Goal: Communication & Community: Share content

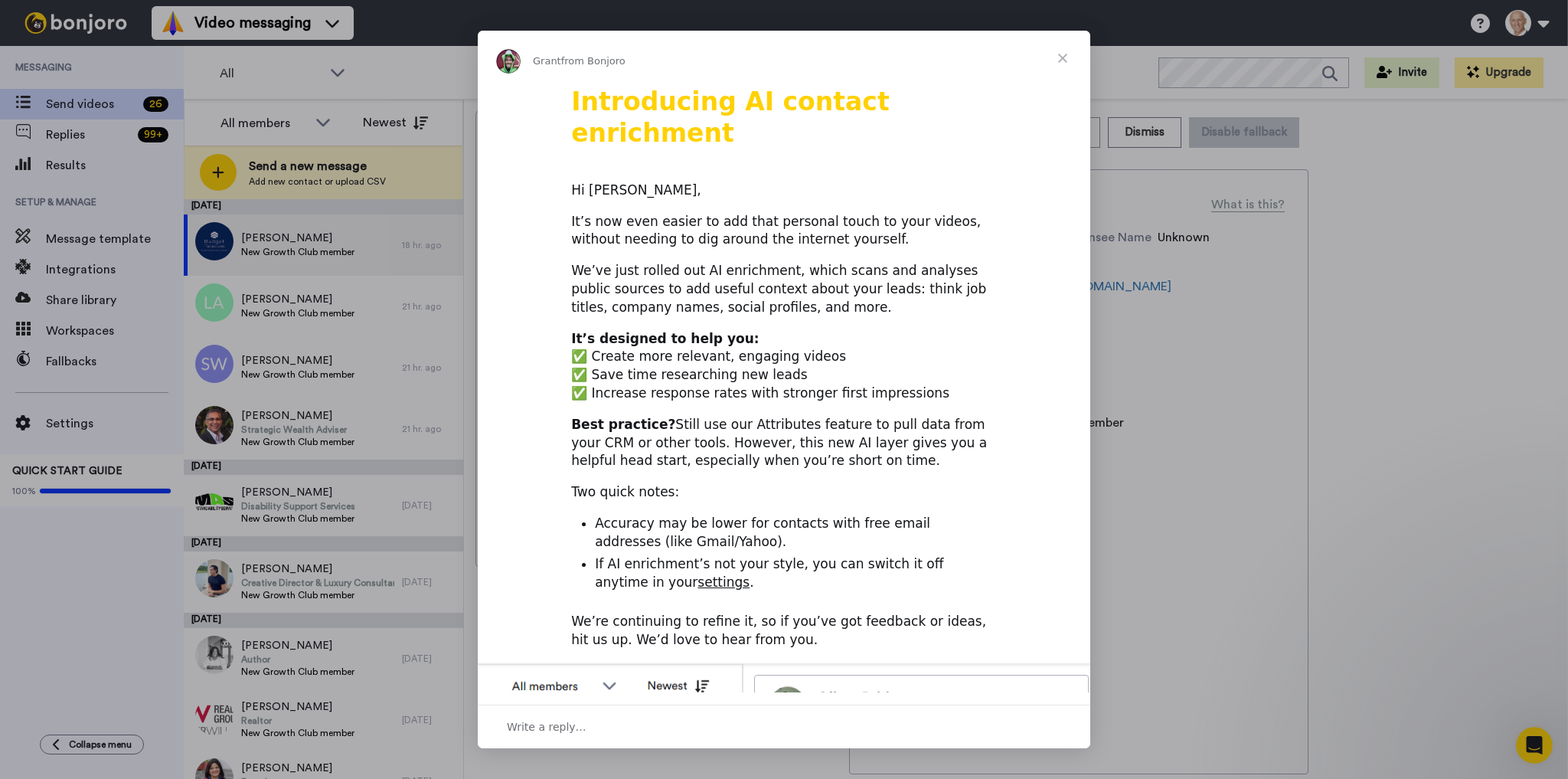
click at [1060, 58] on span "Close" at bounding box center [1063, 58] width 55 height 55
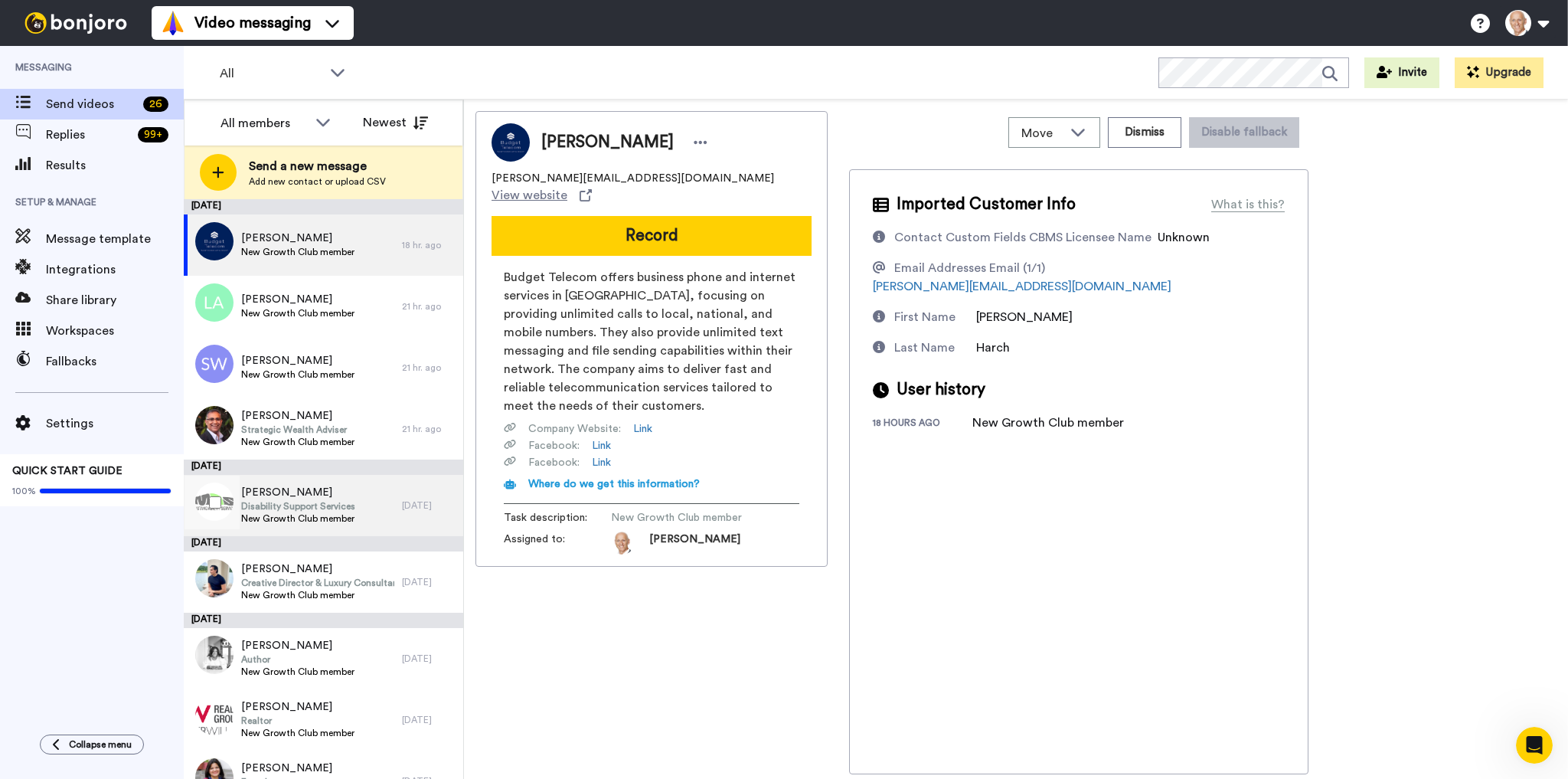
click at [302, 499] on span "Carole Keast" at bounding box center [299, 493] width 114 height 15
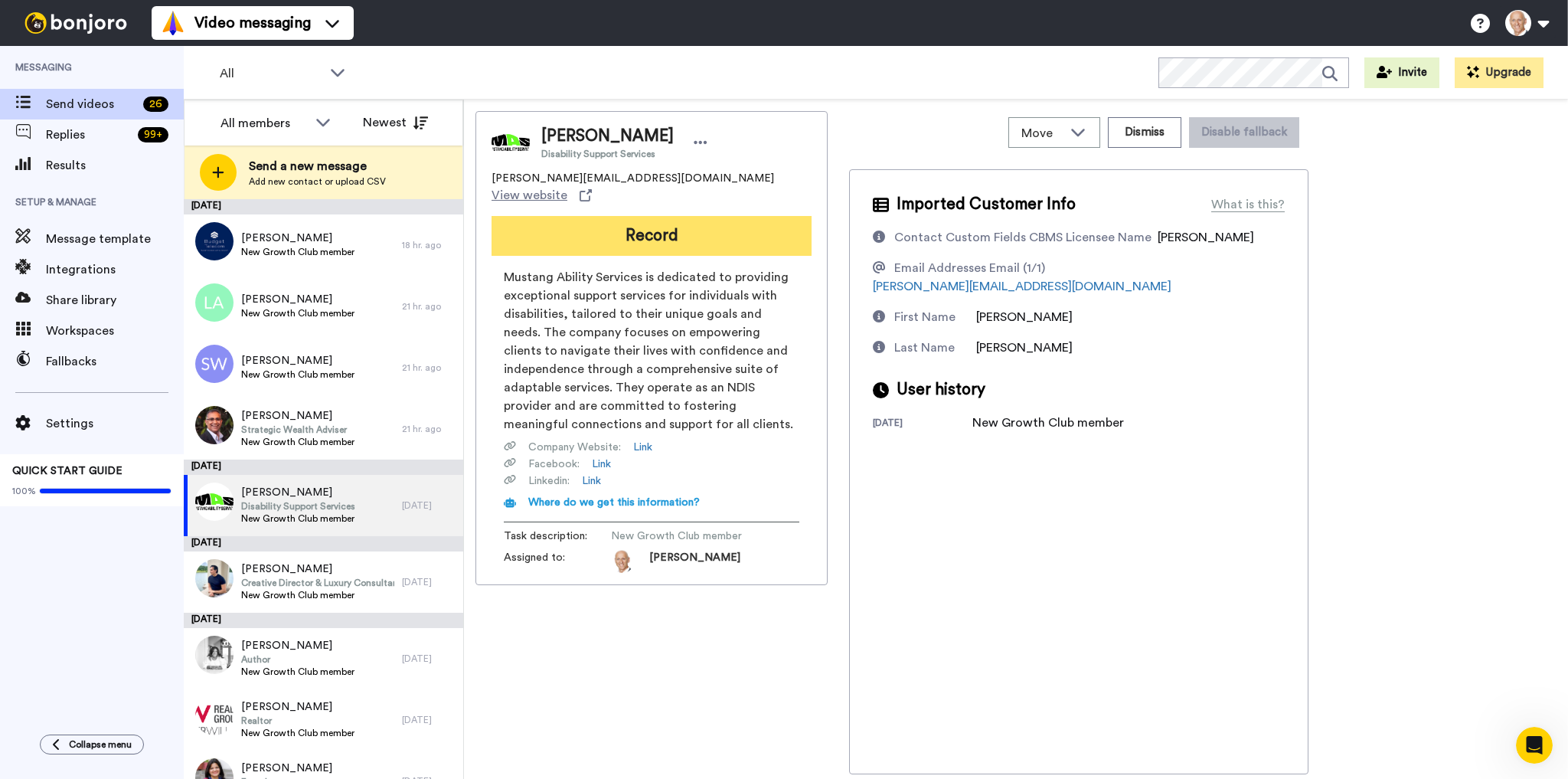
click at [640, 219] on button "Record" at bounding box center [651, 236] width 320 height 40
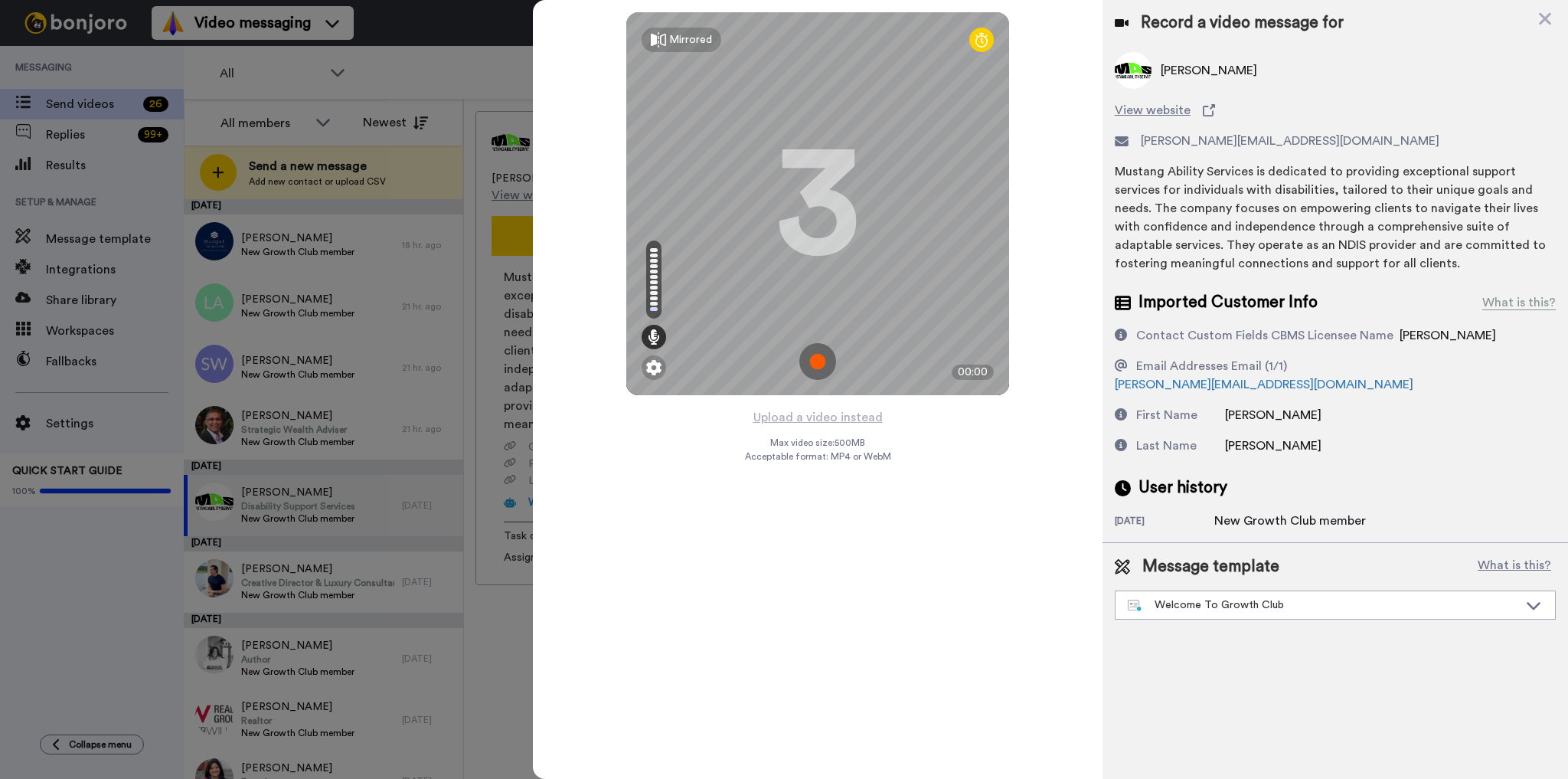
click at [820, 364] on img at bounding box center [818, 361] width 37 height 37
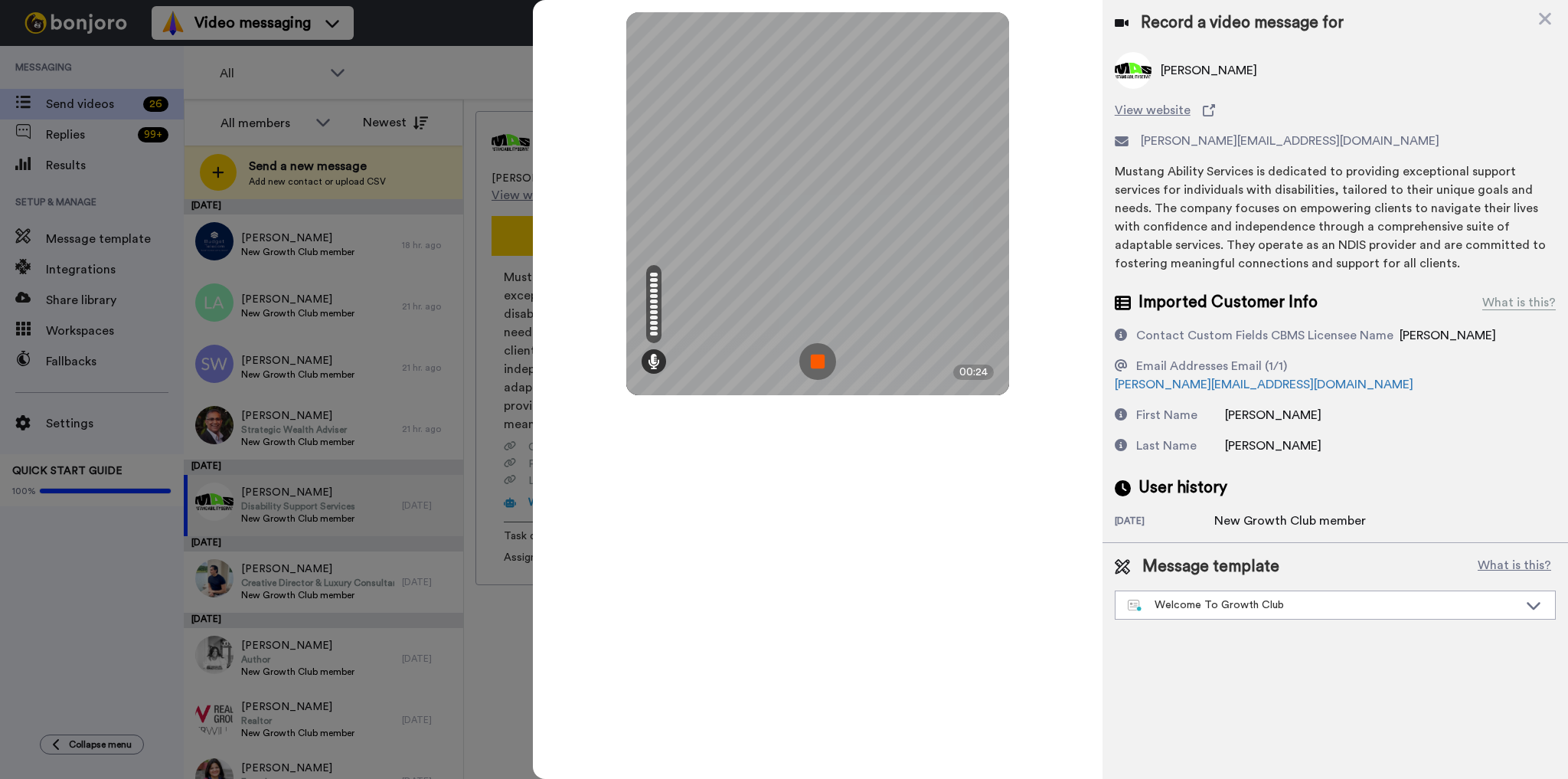
click at [826, 360] on img at bounding box center [818, 361] width 37 height 37
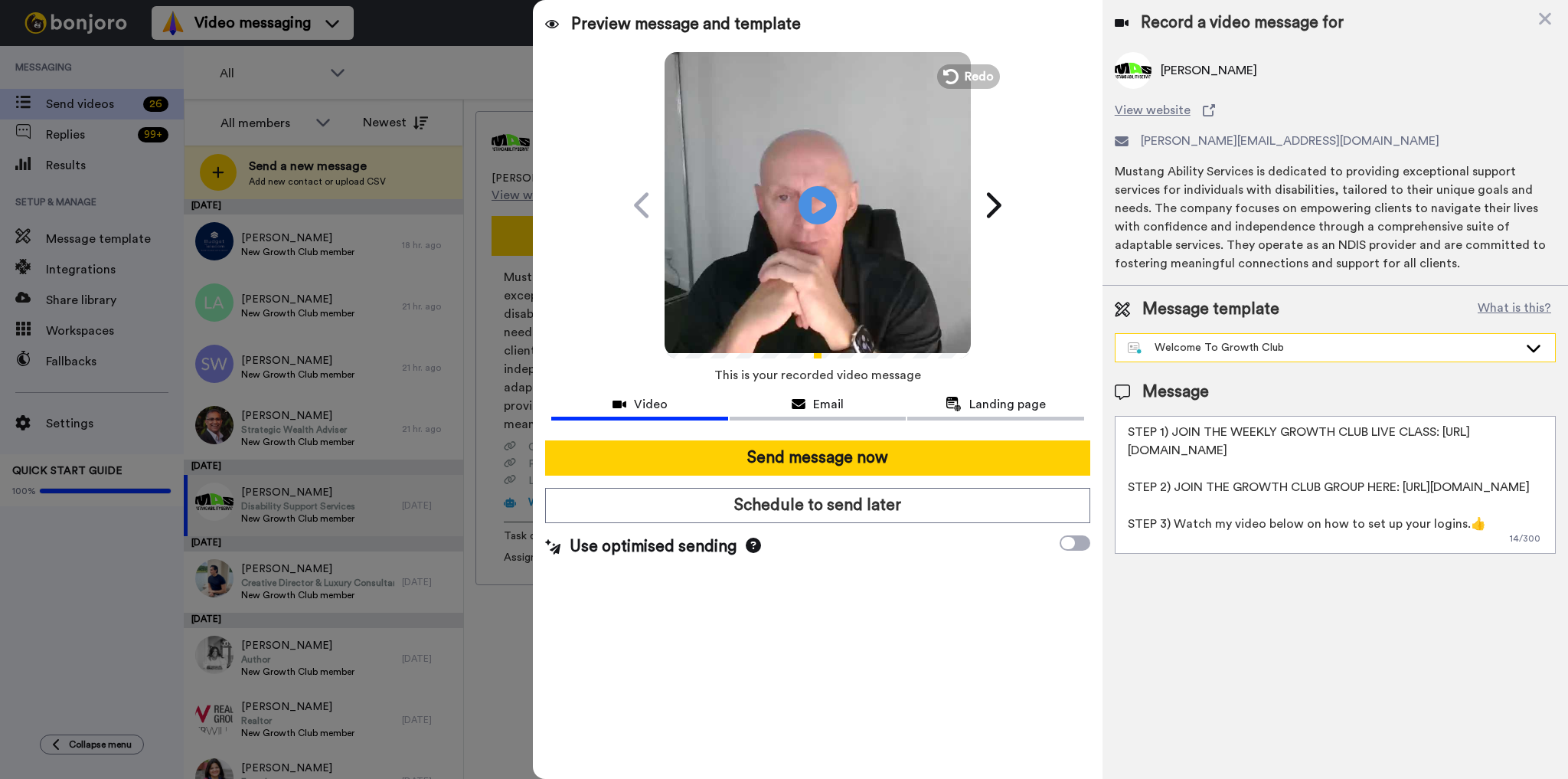
click at [1294, 345] on div "Welcome To Growth Club" at bounding box center [1323, 348] width 391 height 15
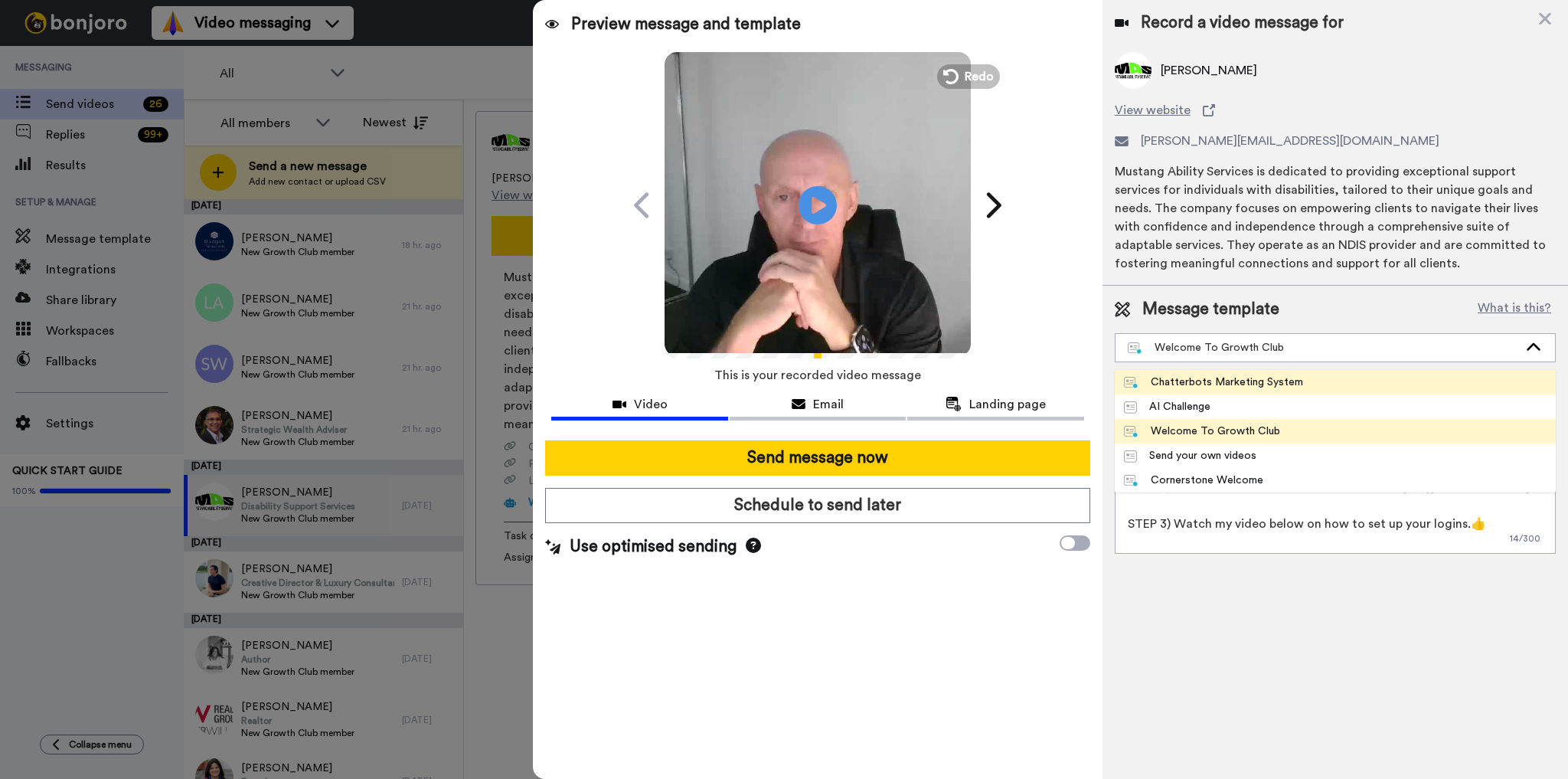
click at [1271, 380] on div "Chatterbots Marketing System" at bounding box center [1213, 382] width 179 height 15
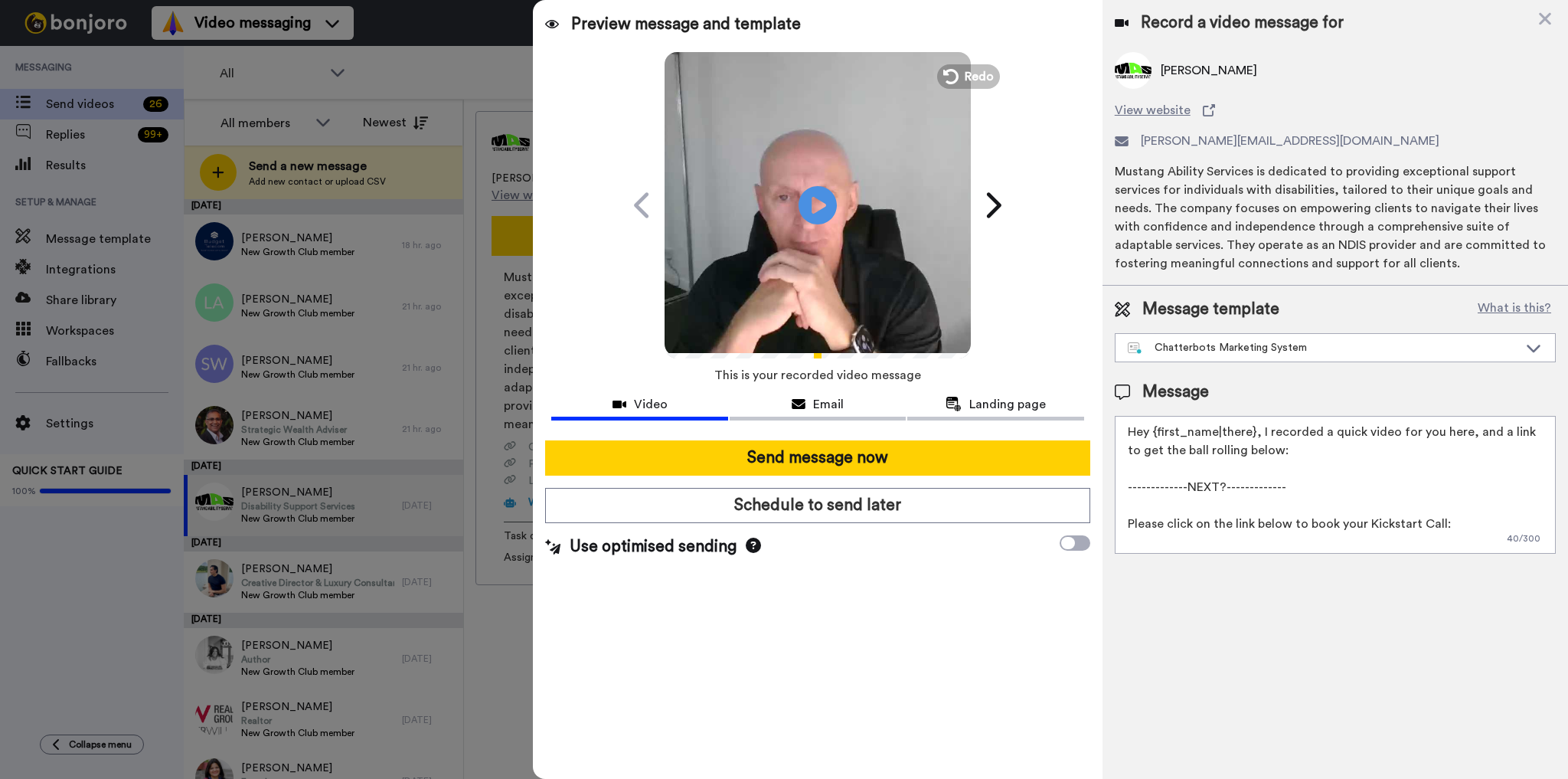
scroll to position [41, 0]
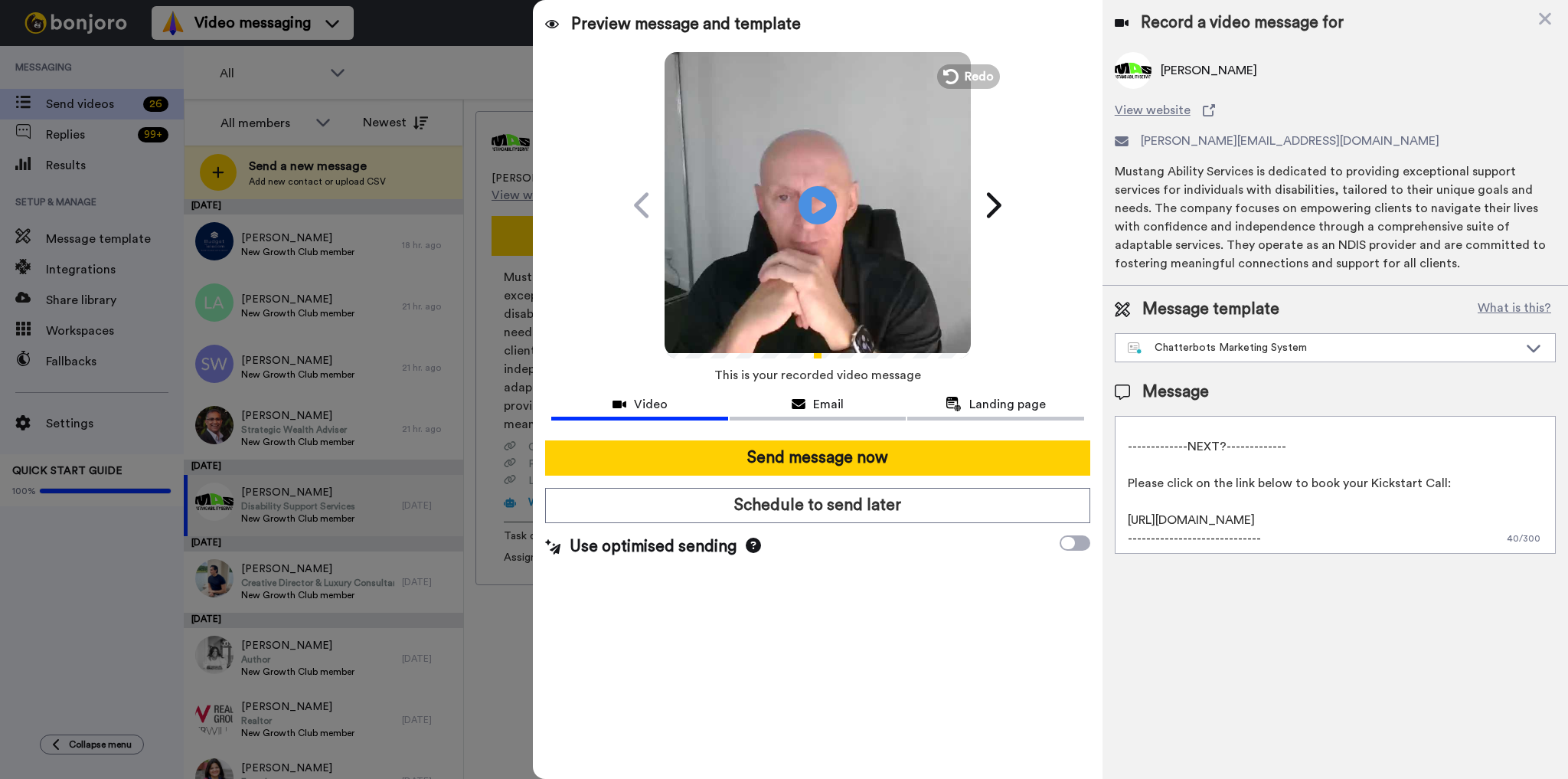
drag, startPoint x: 1461, startPoint y: 432, endPoint x: 1549, endPoint y: 575, distance: 167.9
click at [1549, 575] on div "Record a video message for Carole Keast View website carole@mustangabilityservi…" at bounding box center [1336, 389] width 466 height 779
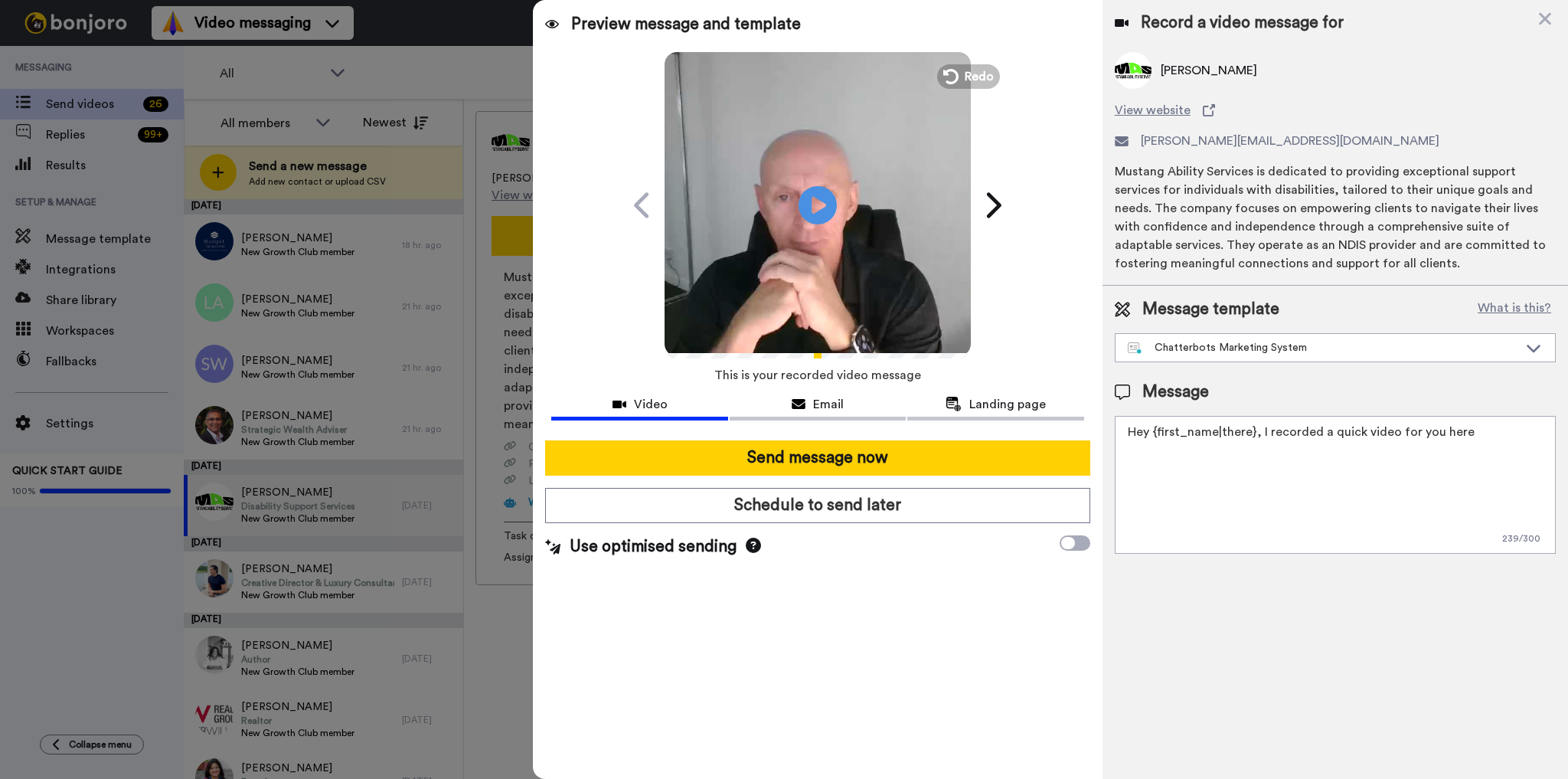
scroll to position [0, 0]
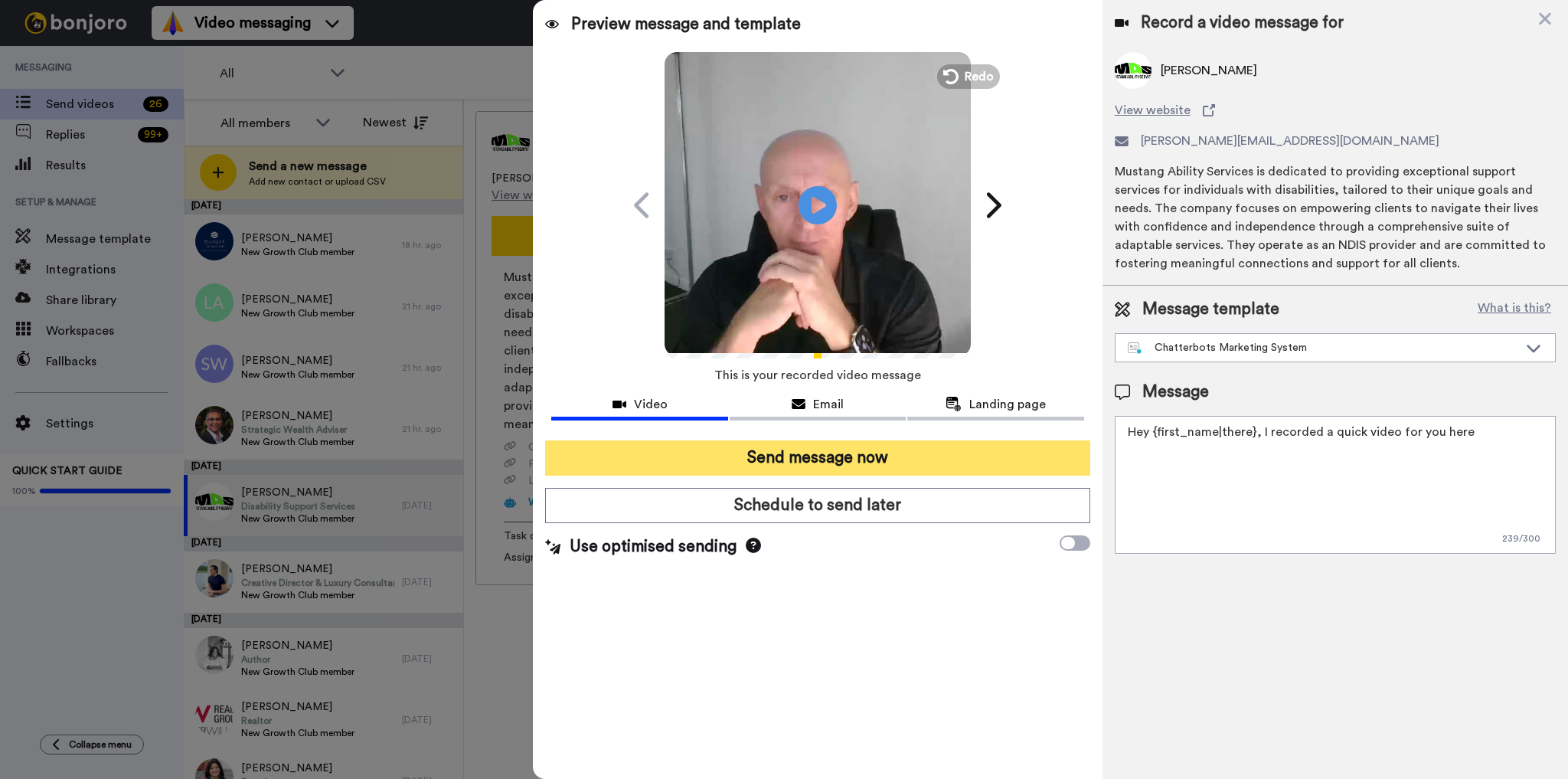
type textarea "Hey {first_name|there}, I recorded a quick video for you here"
click at [900, 458] on button "Send message now" at bounding box center [817, 458] width 545 height 35
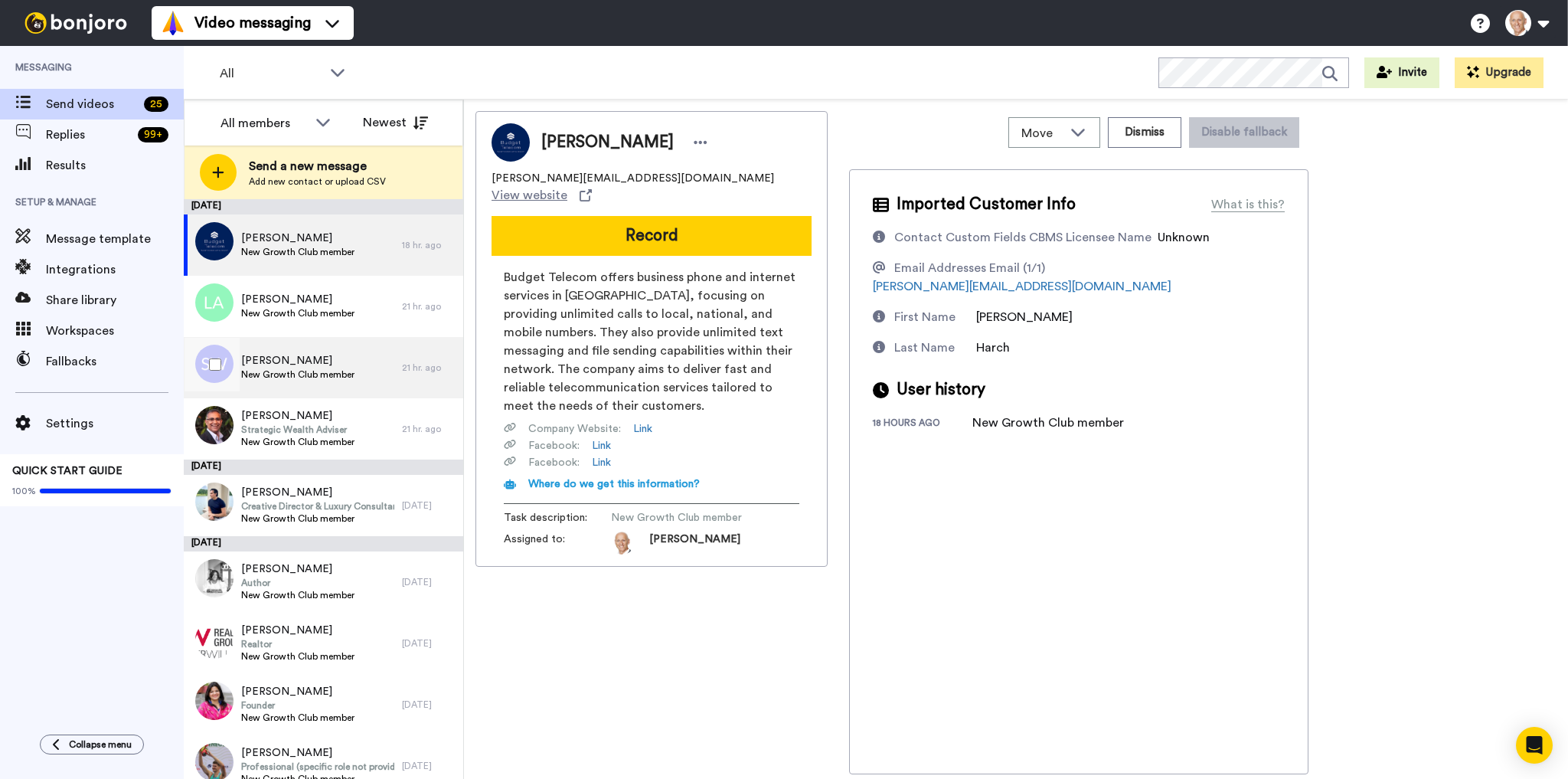
click at [331, 349] on div "Sean Wepener New Growth Club member" at bounding box center [293, 367] width 219 height 61
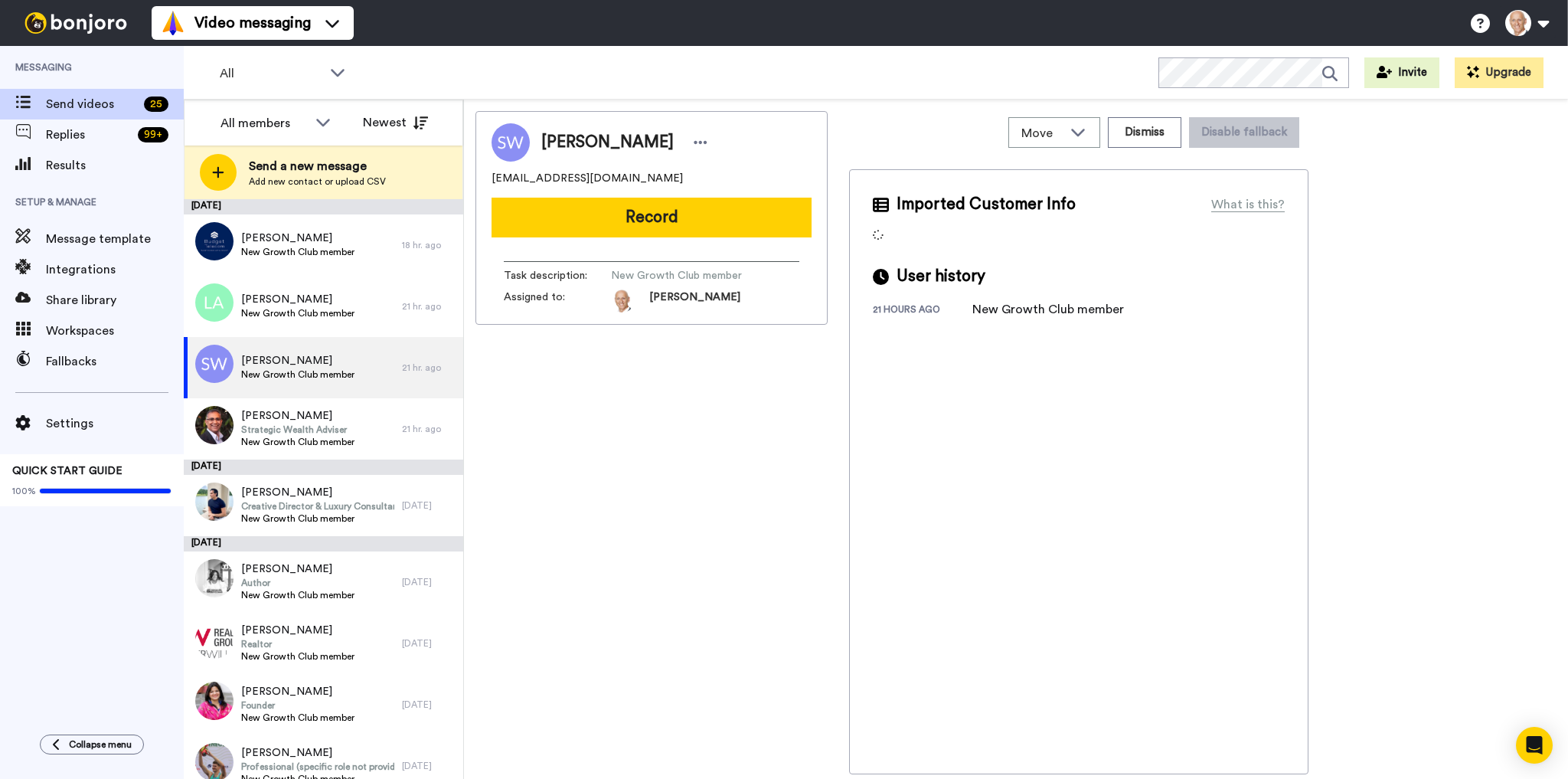
click at [664, 224] on button "Record" at bounding box center [651, 218] width 320 height 40
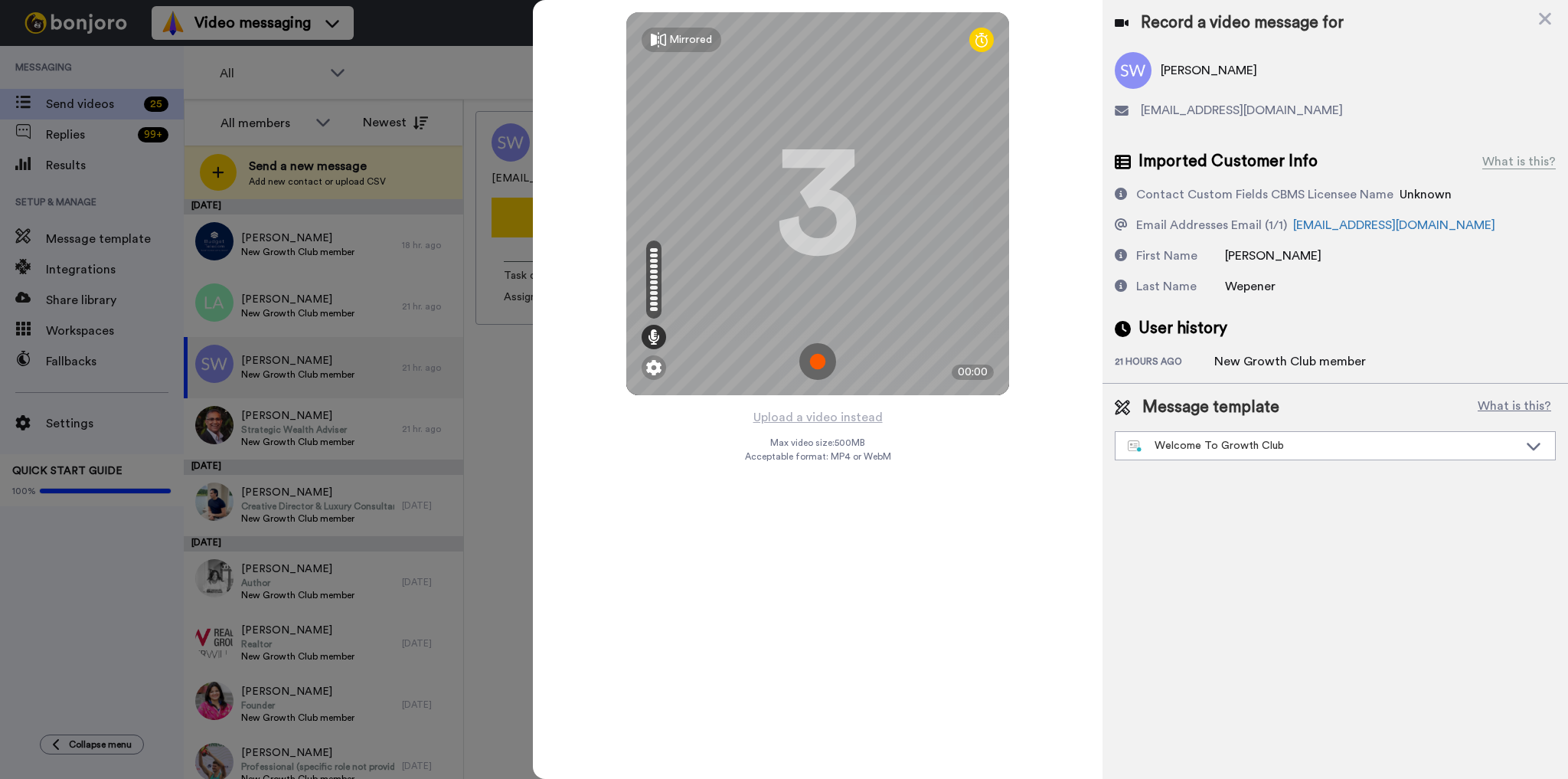
click at [820, 359] on img at bounding box center [818, 361] width 37 height 37
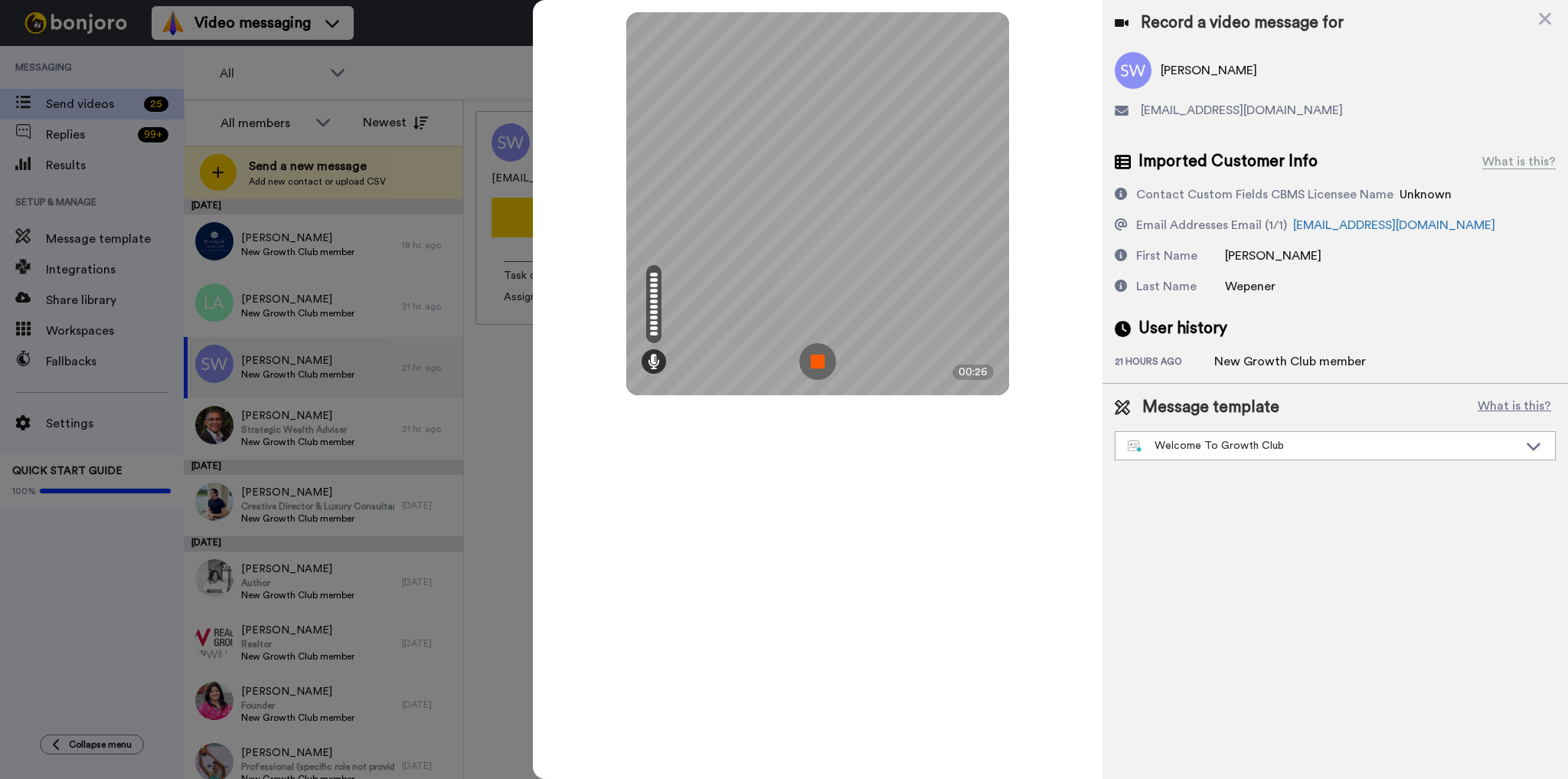
click at [816, 363] on img at bounding box center [818, 361] width 37 height 37
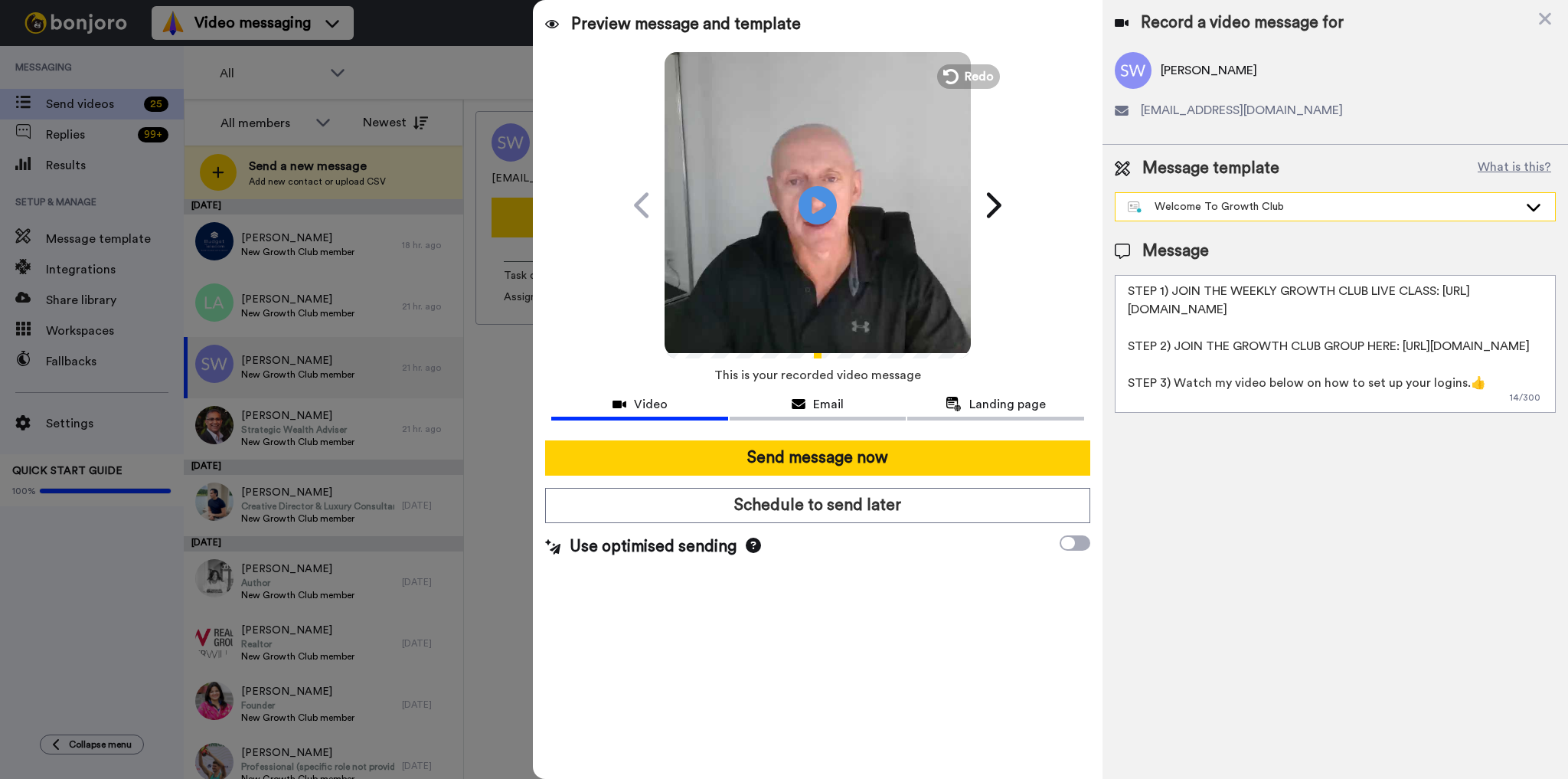
click at [1295, 193] on div "Welcome To Growth Club" at bounding box center [1335, 206] width 439 height 28
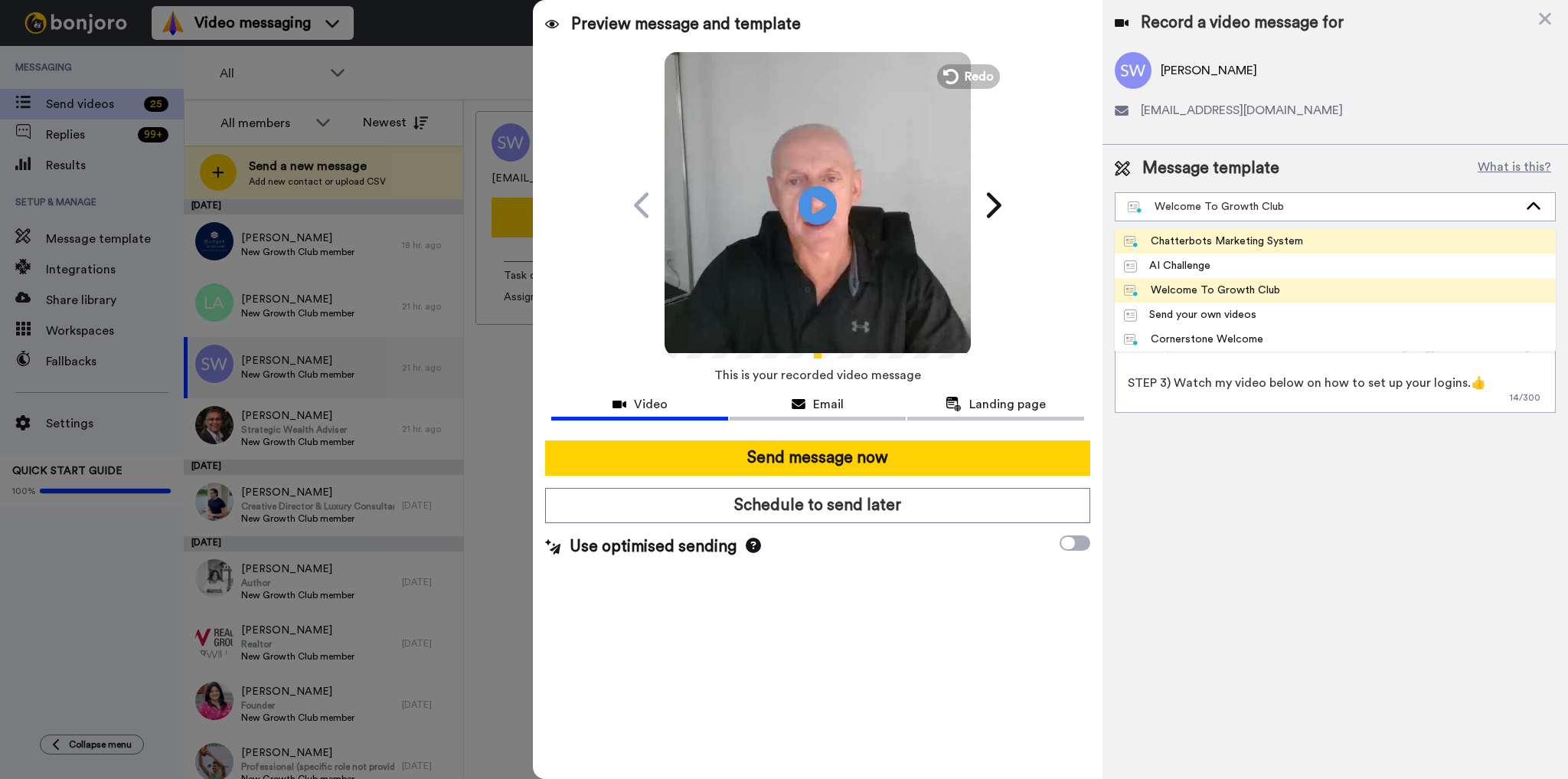
click at [1293, 234] on div "Chatterbots Marketing System" at bounding box center [1213, 242] width 179 height 15
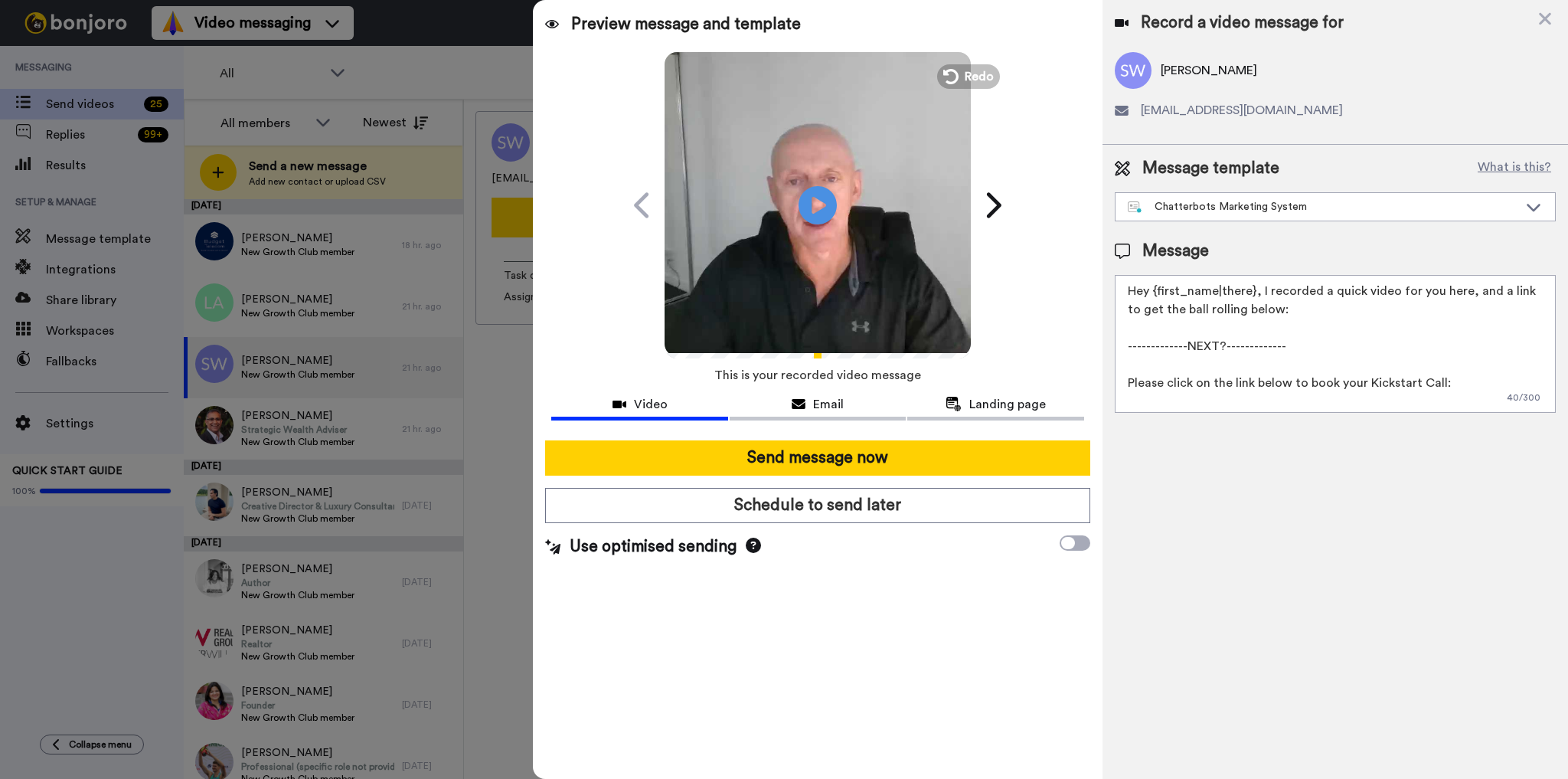
scroll to position [41, 0]
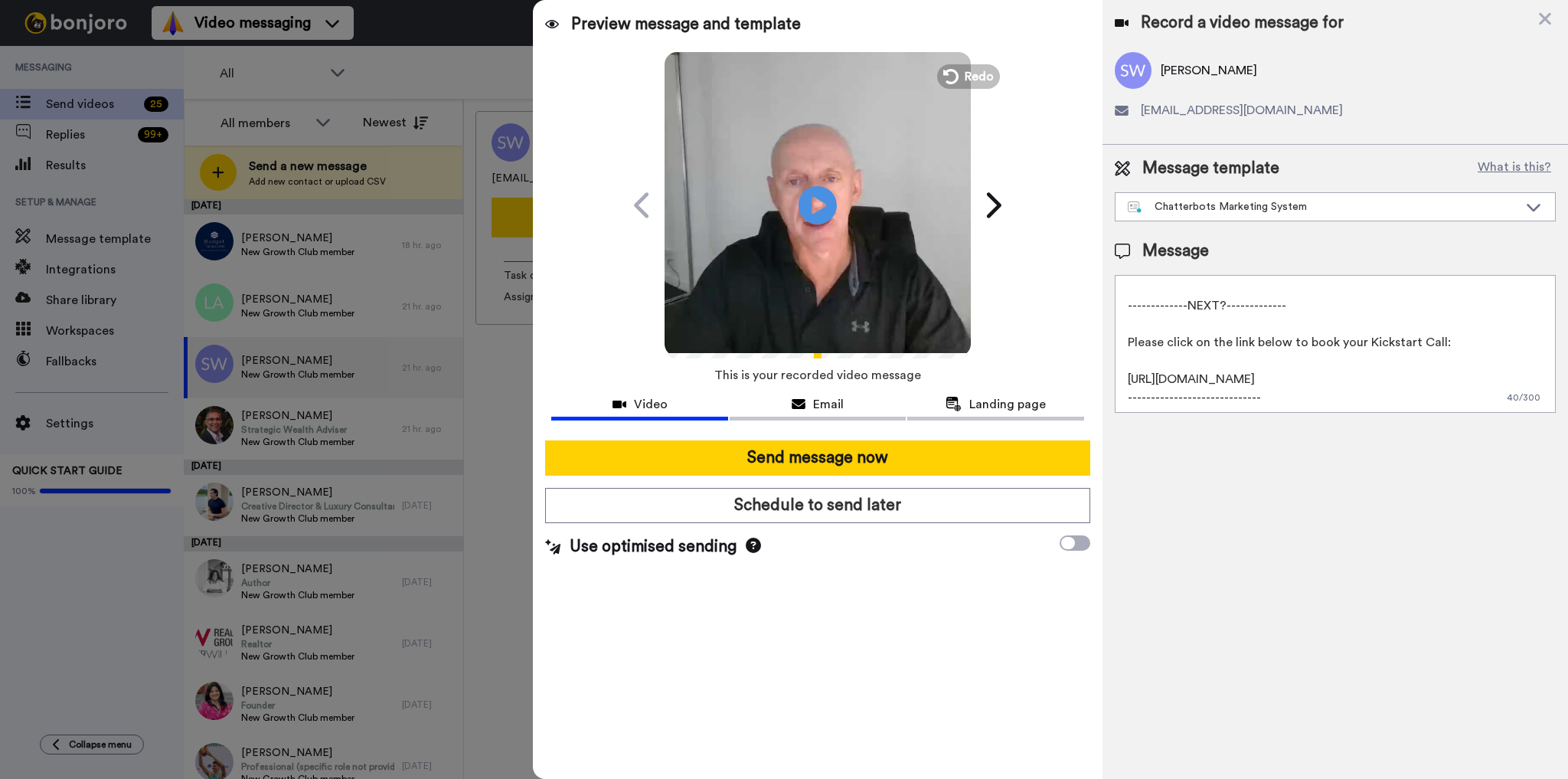
drag, startPoint x: 1461, startPoint y: 291, endPoint x: 1510, endPoint y: 449, distance: 165.4
click at [1510, 449] on div "Record a video message for Sean Wepener seanwepener@gmail.com Message template …" at bounding box center [1336, 389] width 466 height 779
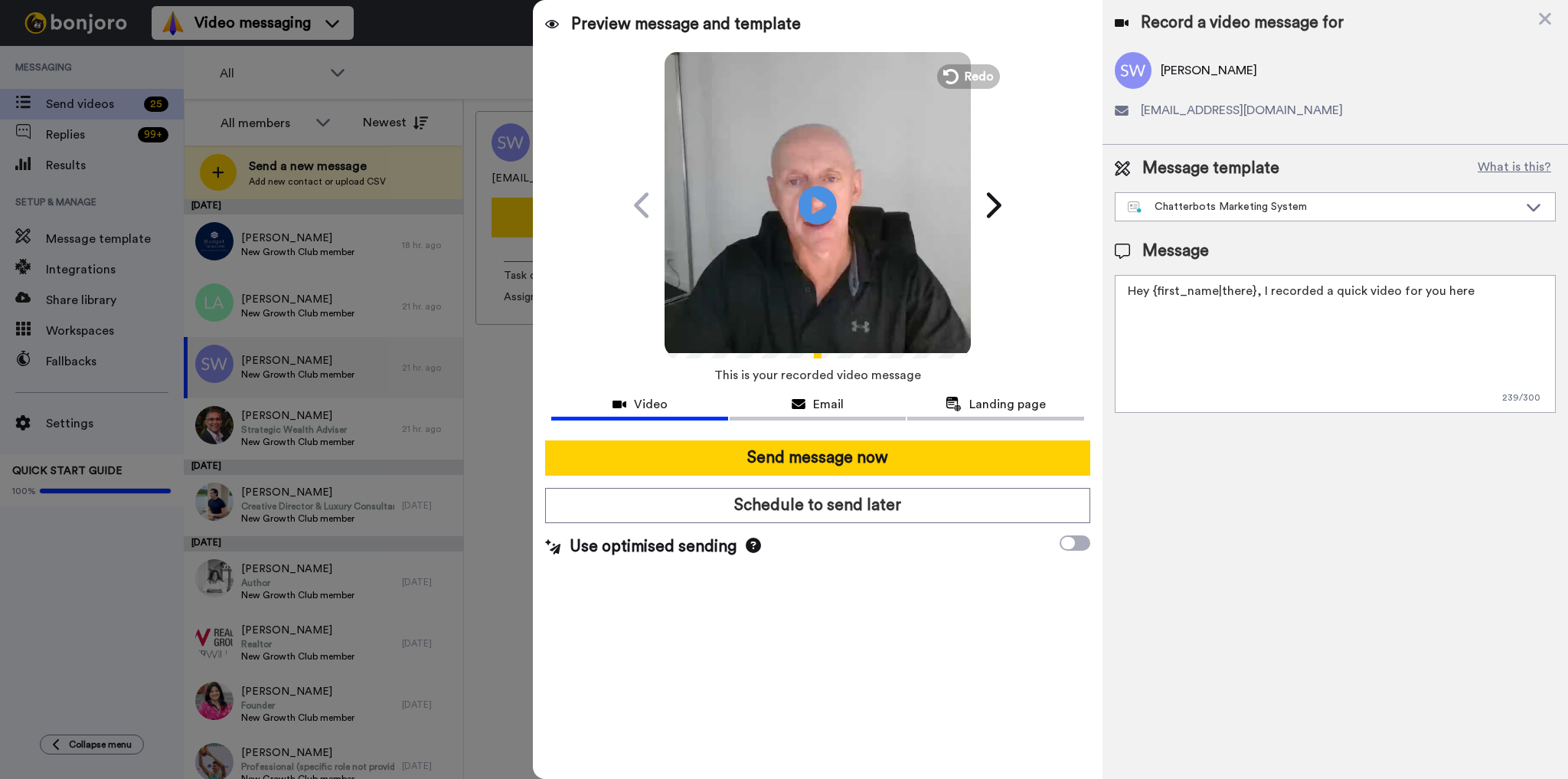
scroll to position [0, 0]
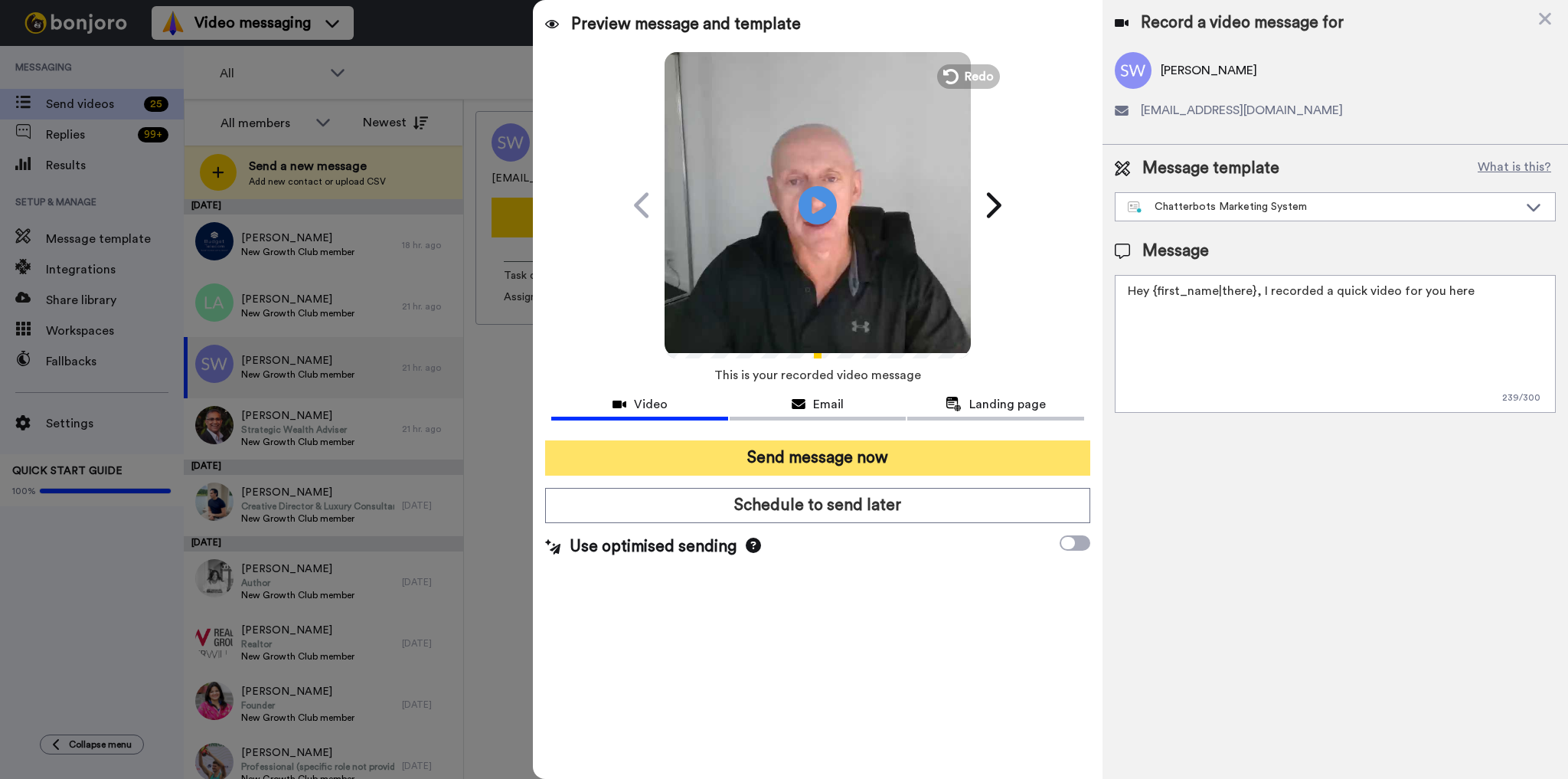
type textarea "Hey {first_name|there}, I recorded a quick video for you here"
click at [882, 458] on button "Send message now" at bounding box center [817, 458] width 545 height 35
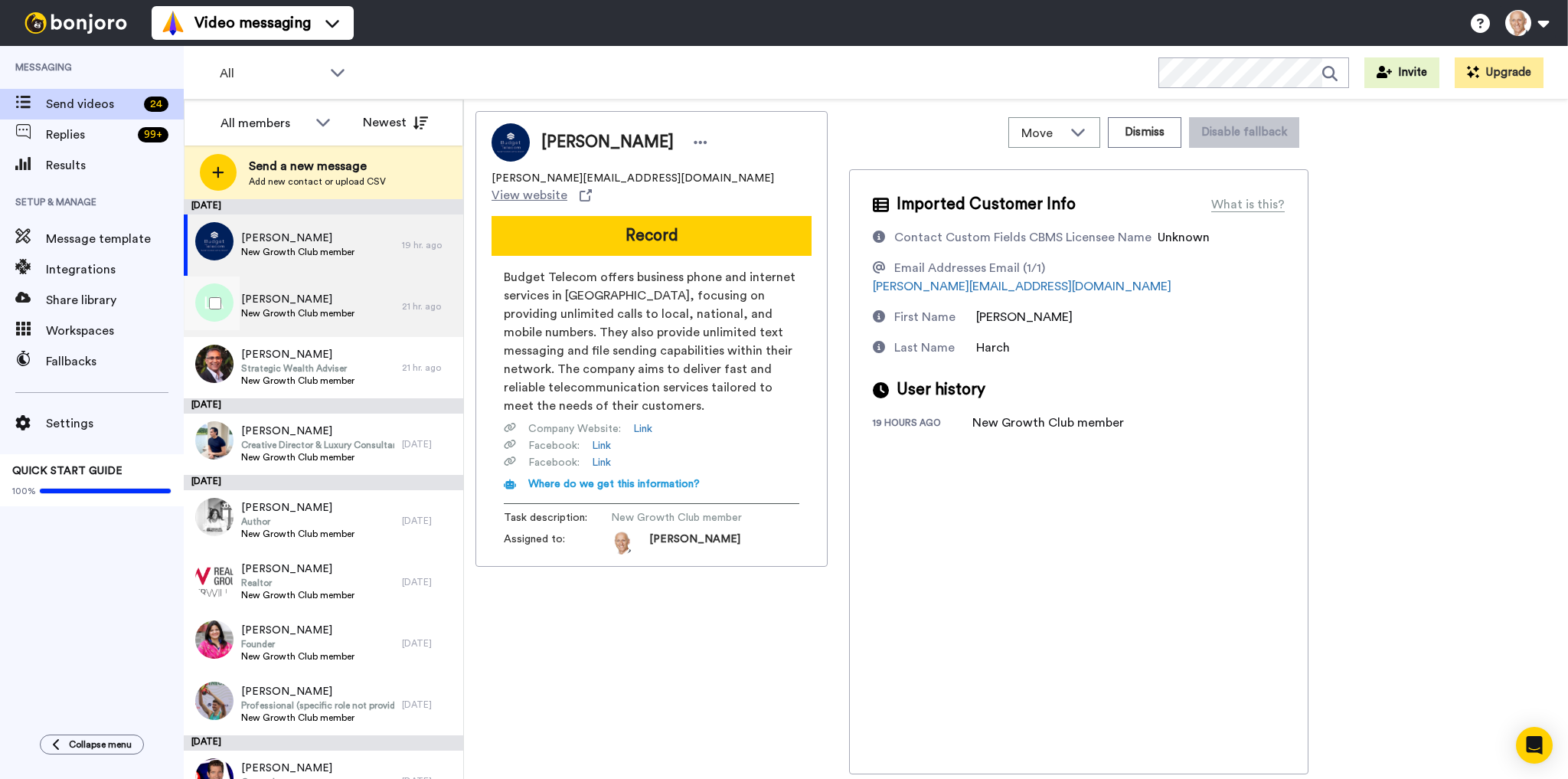
click at [272, 297] on span "Luciana Apolinario" at bounding box center [298, 300] width 113 height 15
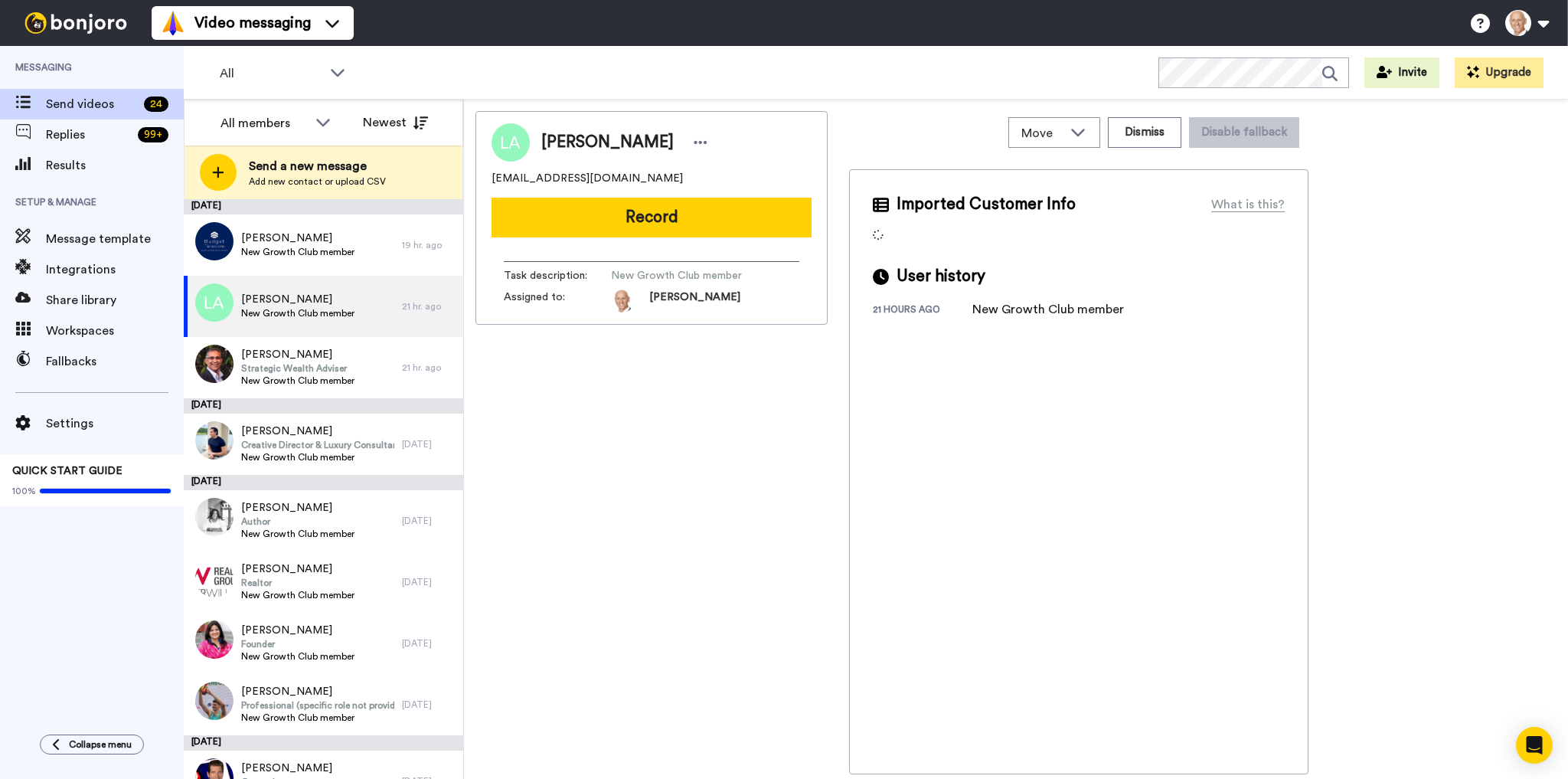
click at [669, 208] on button "Record" at bounding box center [651, 218] width 320 height 40
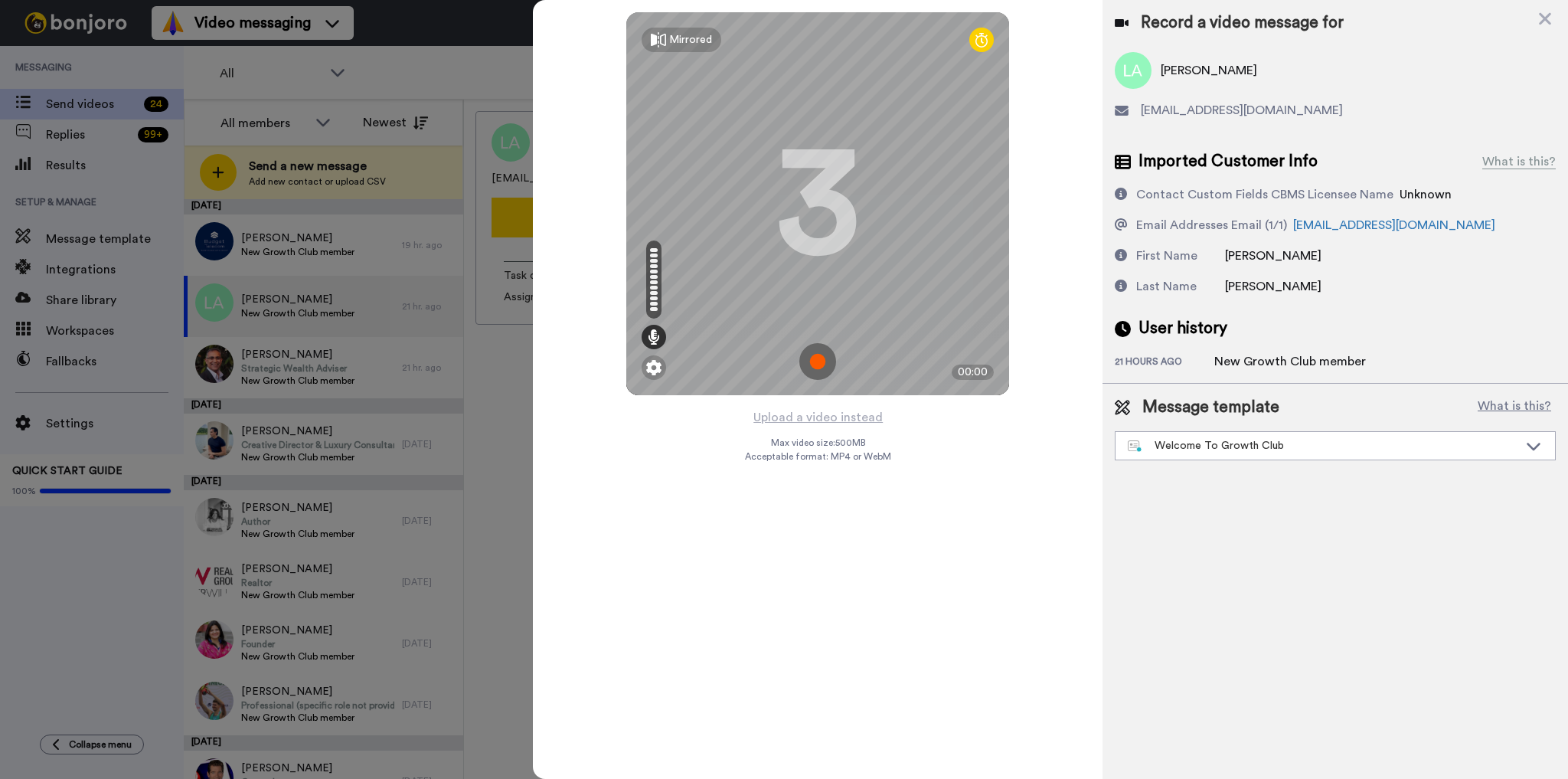
click at [808, 364] on img at bounding box center [818, 361] width 37 height 37
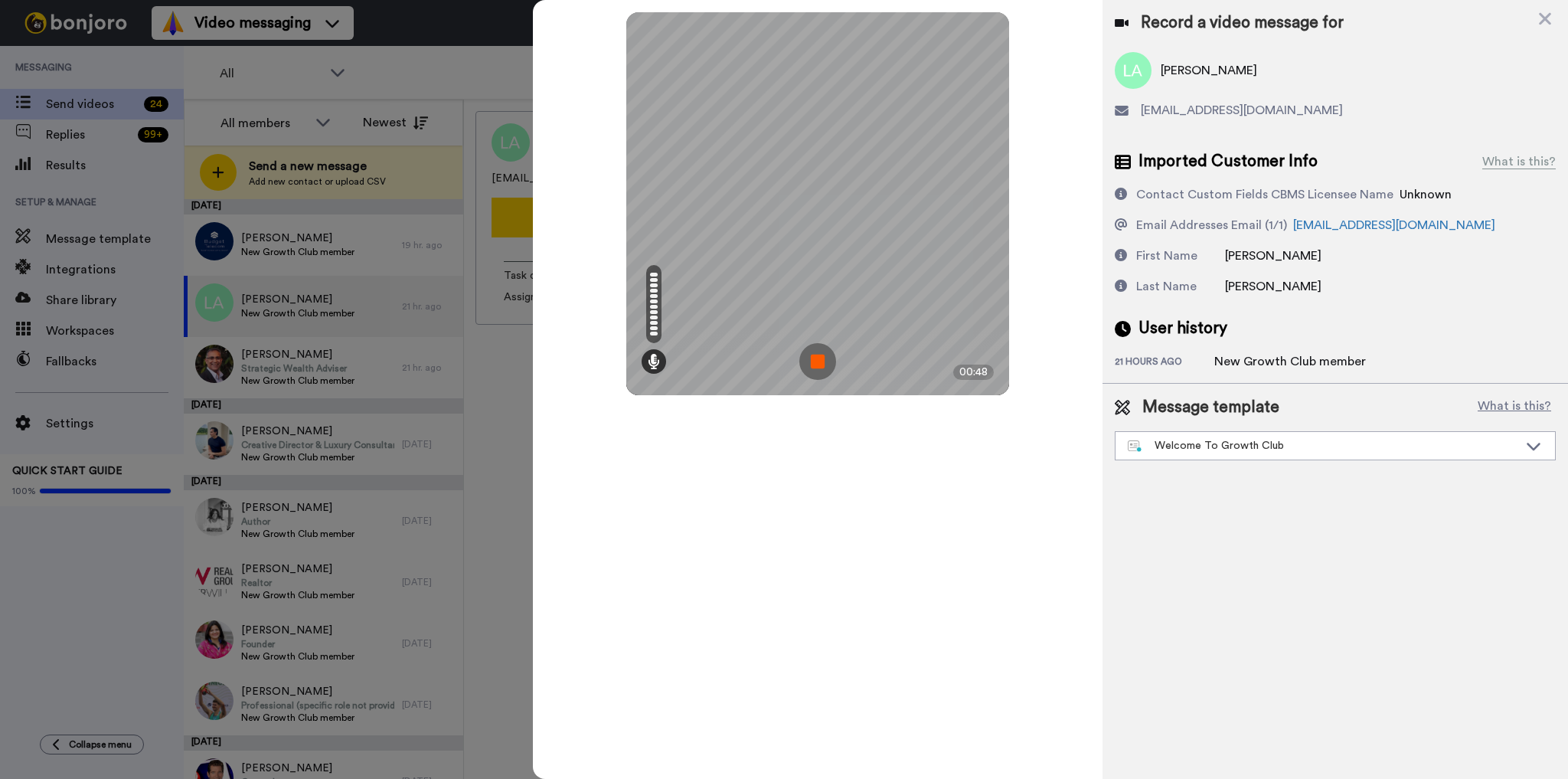
click at [820, 353] on img at bounding box center [818, 361] width 37 height 37
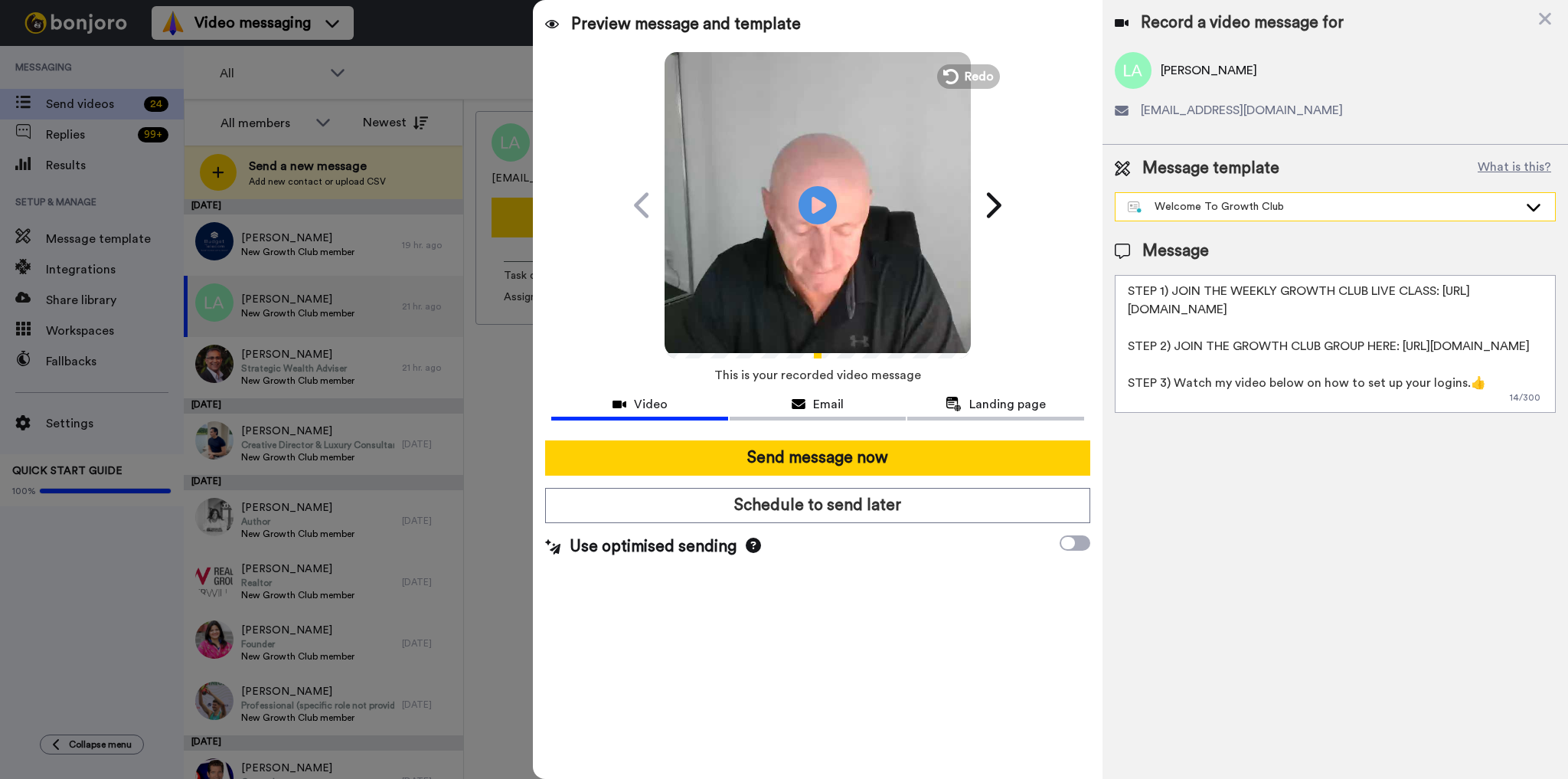
click at [1329, 205] on div "Welcome To Growth Club" at bounding box center [1323, 206] width 391 height 15
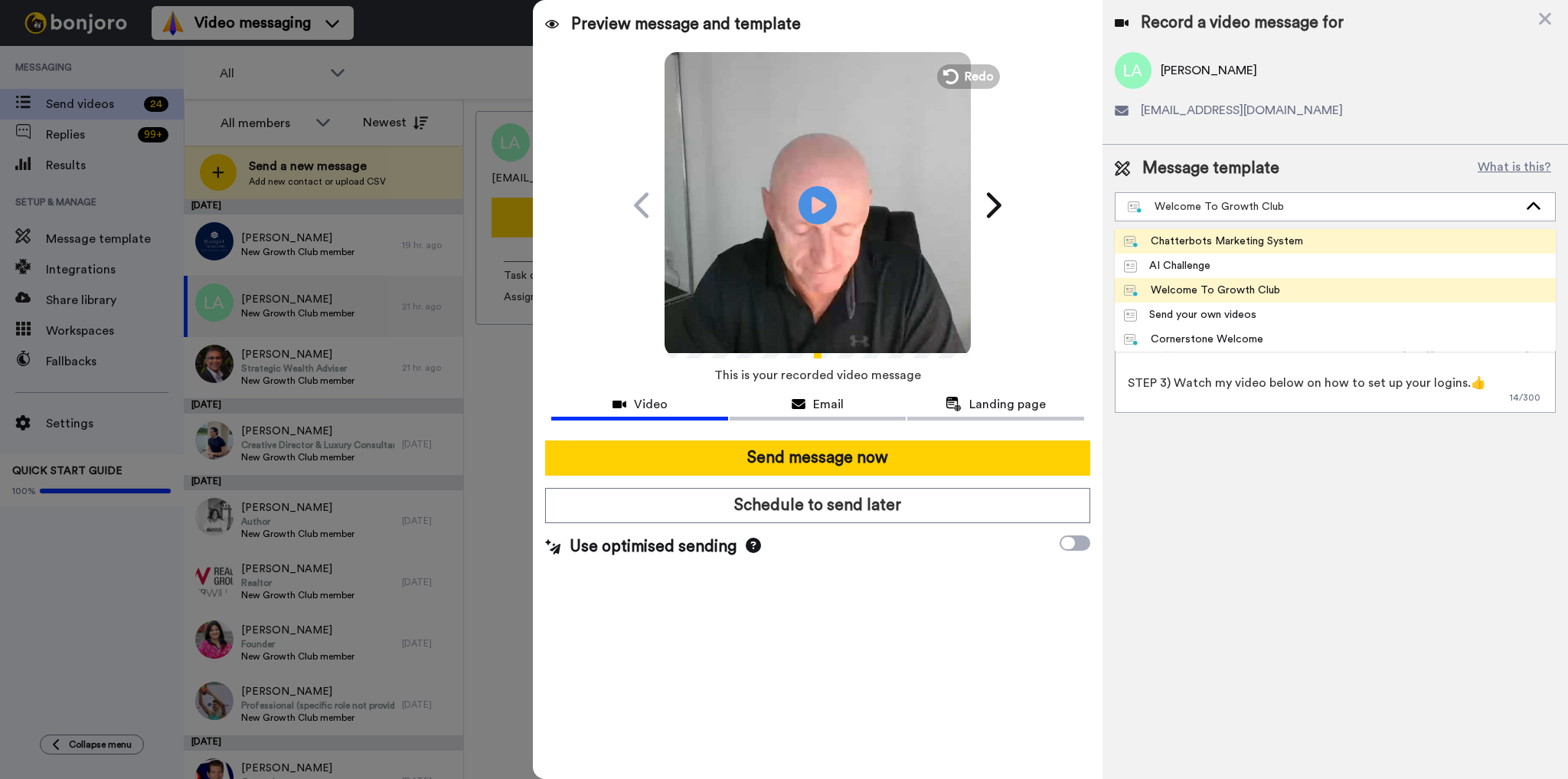
click at [1296, 240] on div "Chatterbots Marketing System" at bounding box center [1213, 242] width 179 height 15
type textarea "Hey {first_name|there}, I recorded a quick video for you here, and a link to ge…"
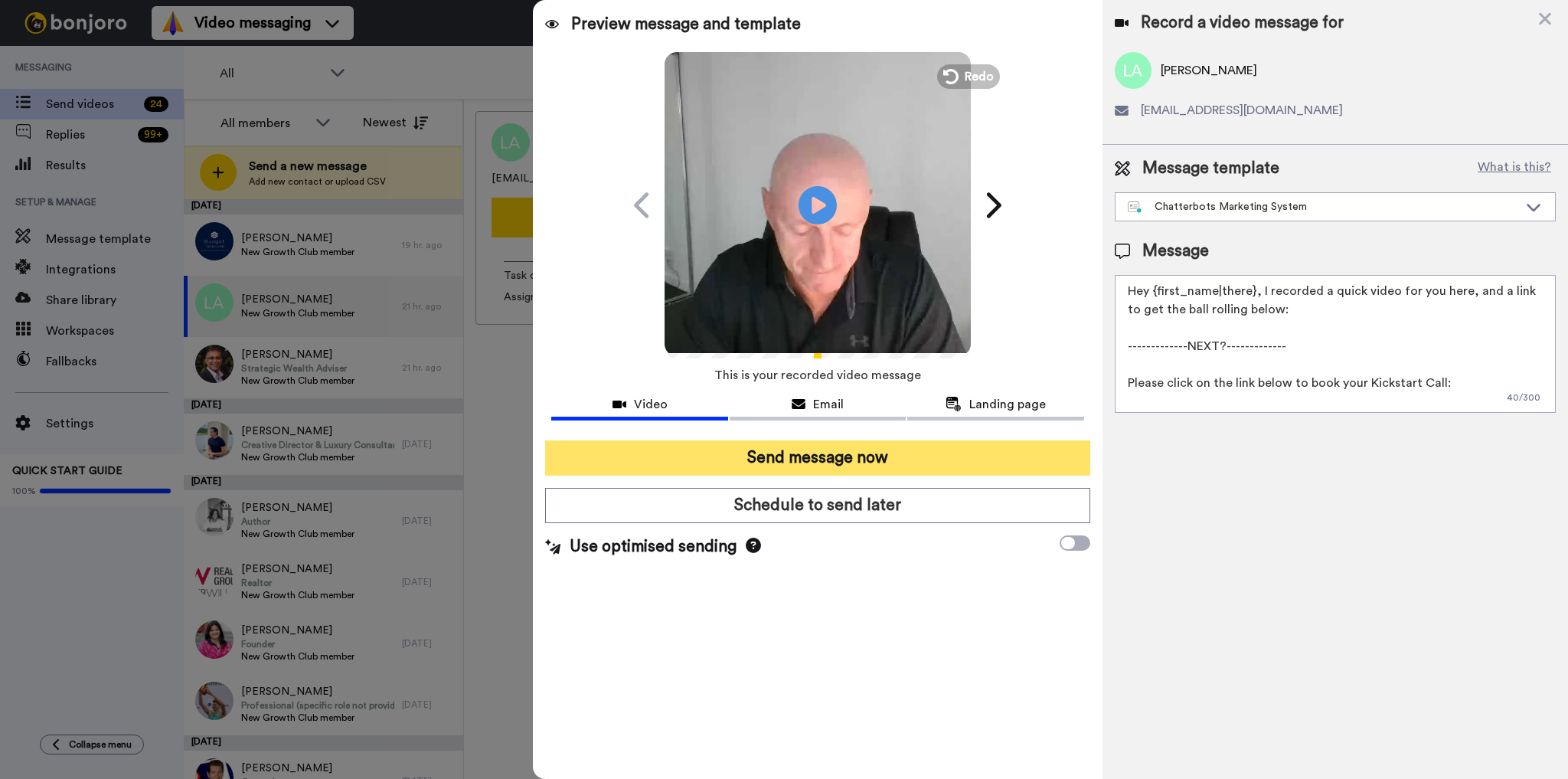
click at [857, 451] on button "Send message now" at bounding box center [817, 458] width 545 height 35
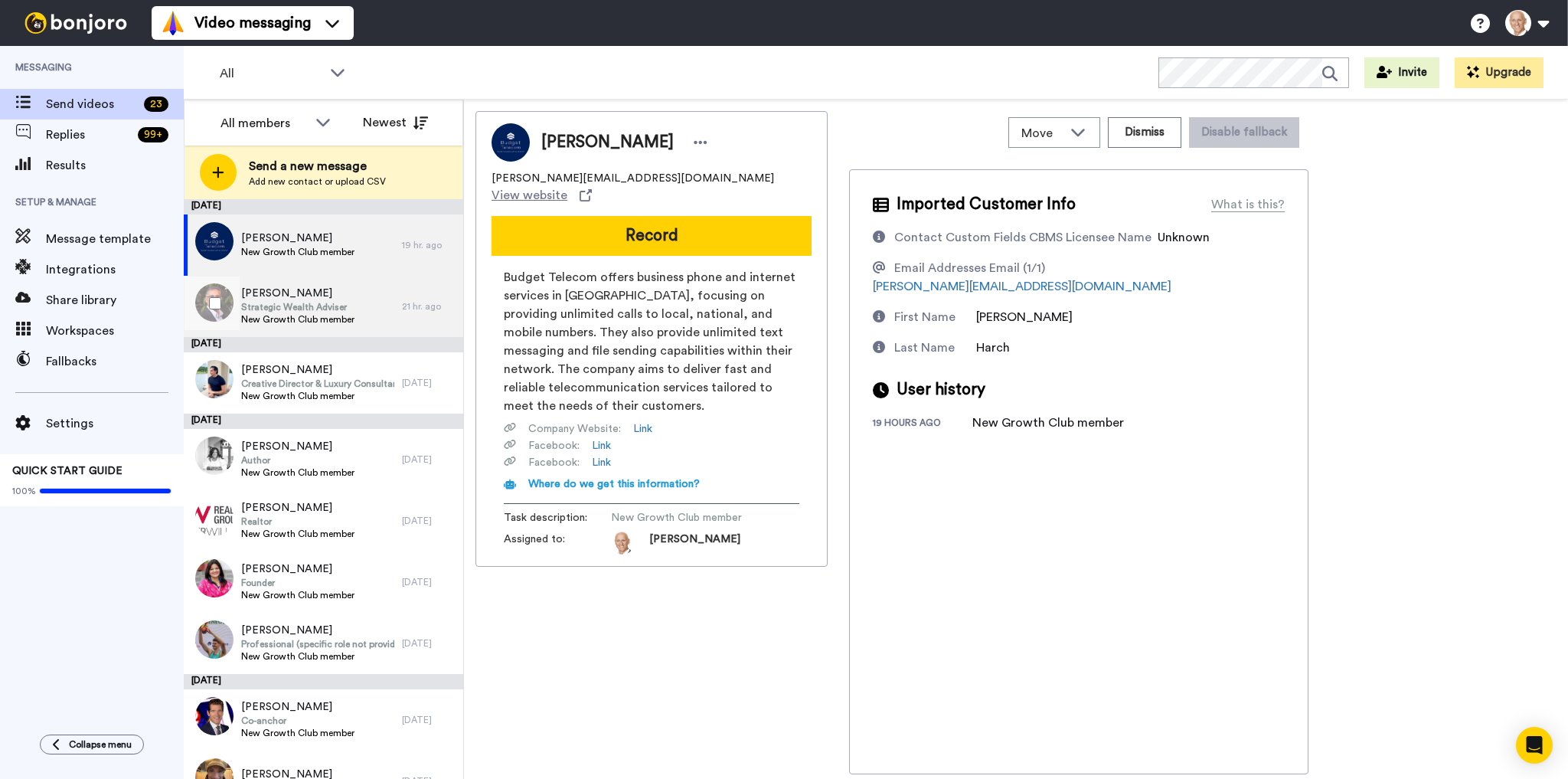
click at [303, 300] on span "[PERSON_NAME]" at bounding box center [298, 293] width 113 height 15
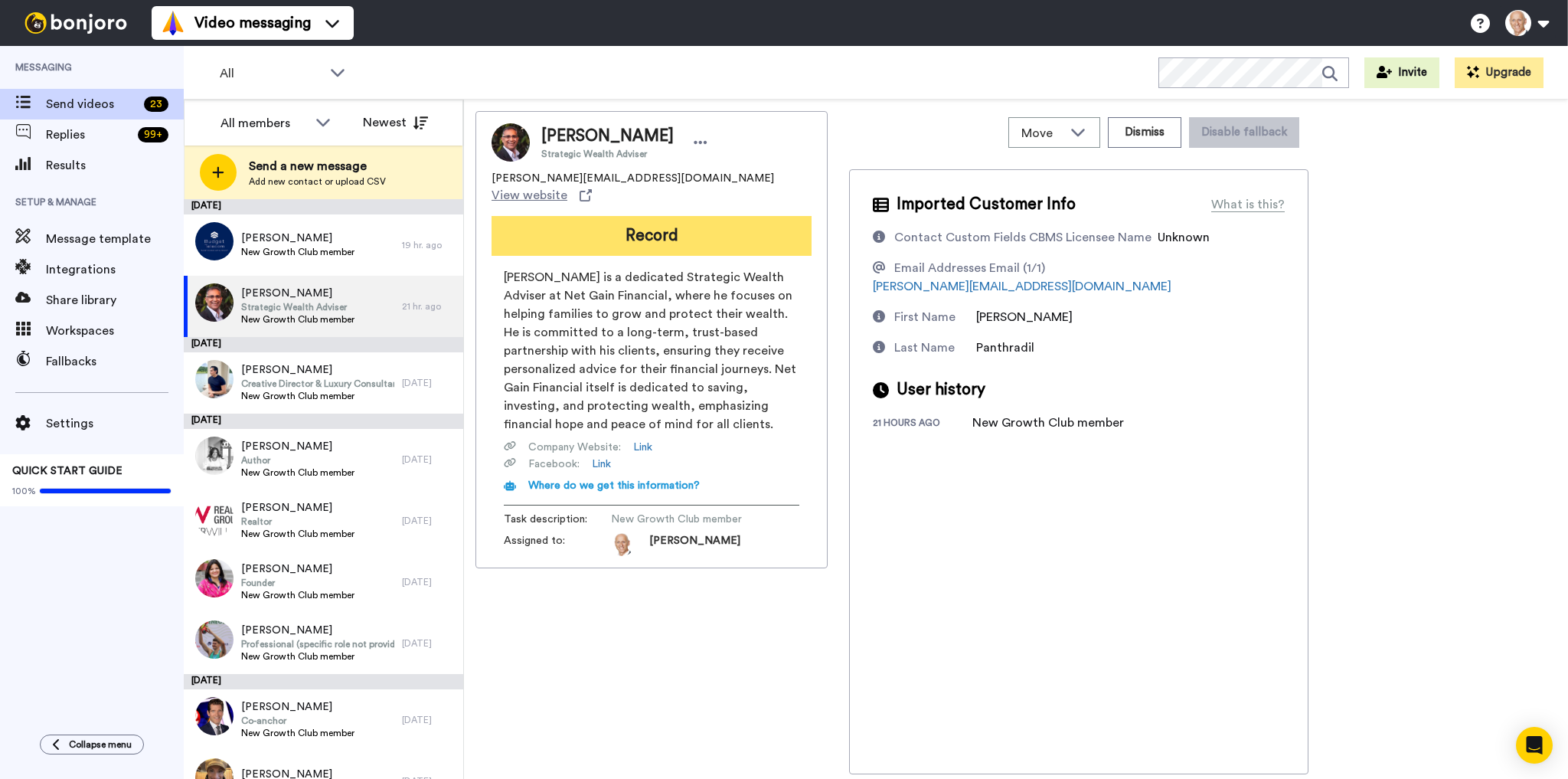
click at [631, 224] on button "Record" at bounding box center [651, 236] width 320 height 40
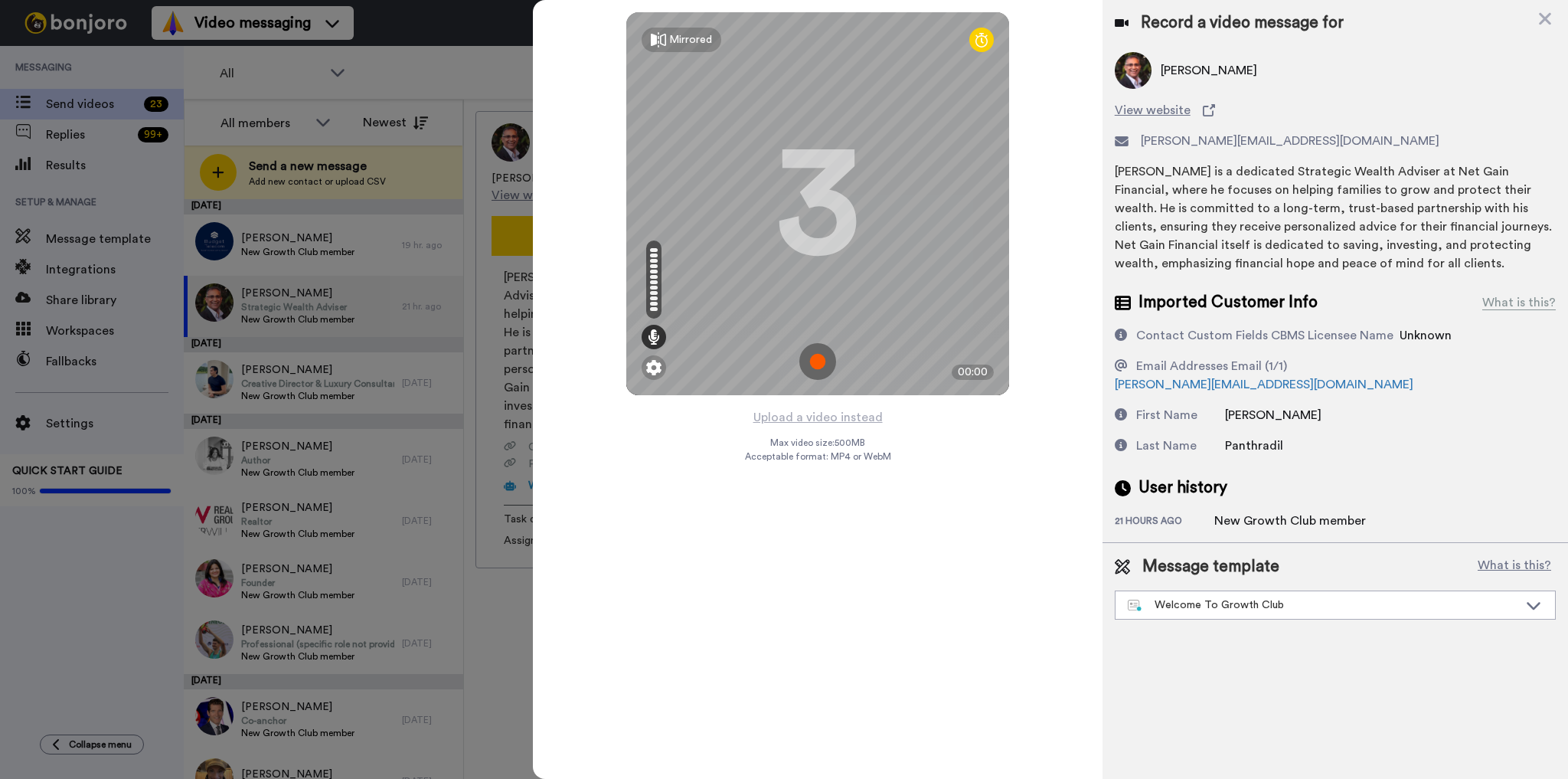
click at [821, 362] on img at bounding box center [818, 361] width 37 height 37
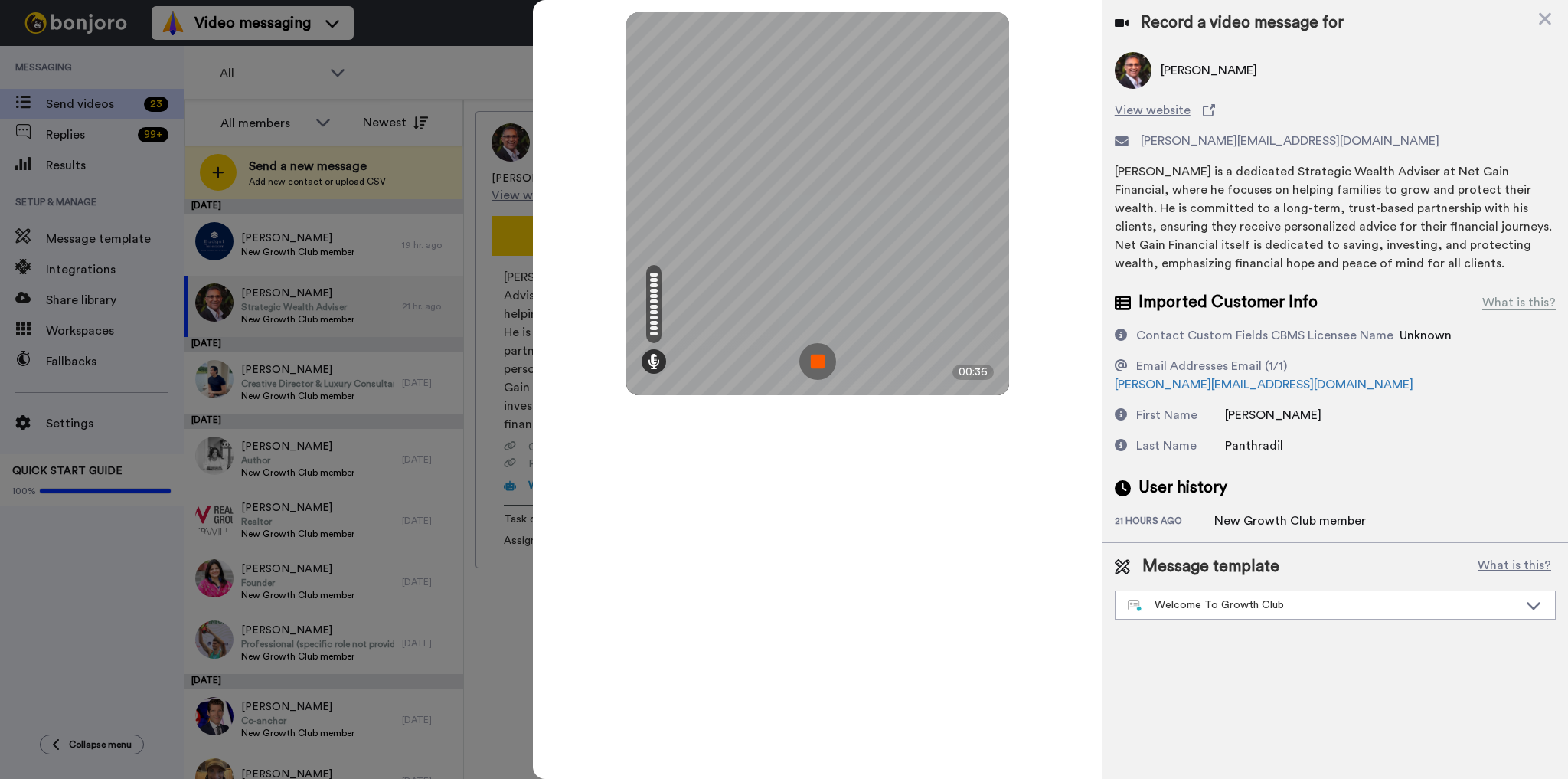
click at [816, 360] on img at bounding box center [818, 361] width 37 height 37
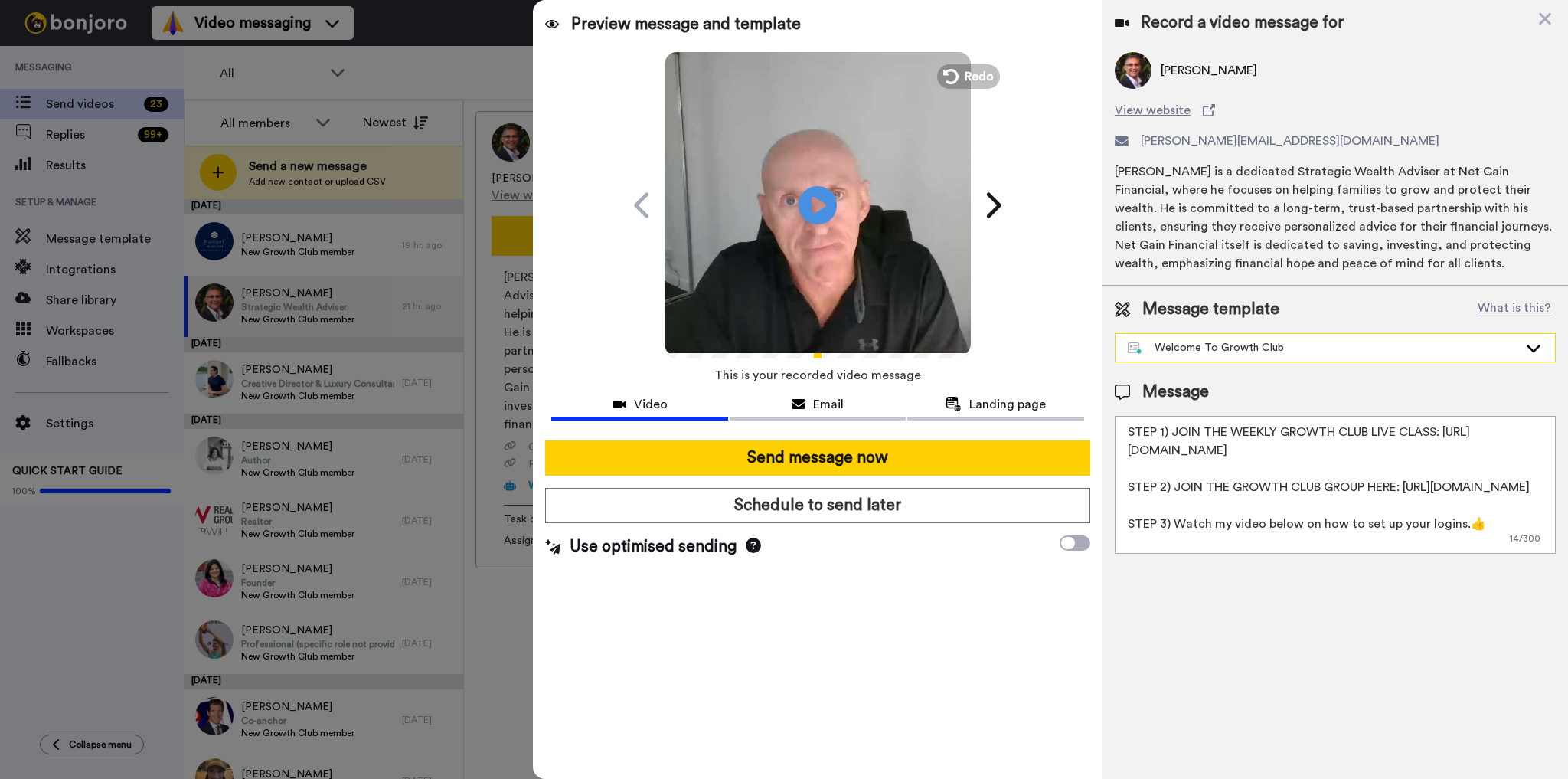
click at [1268, 342] on div "Welcome To Growth Club" at bounding box center [1323, 348] width 391 height 15
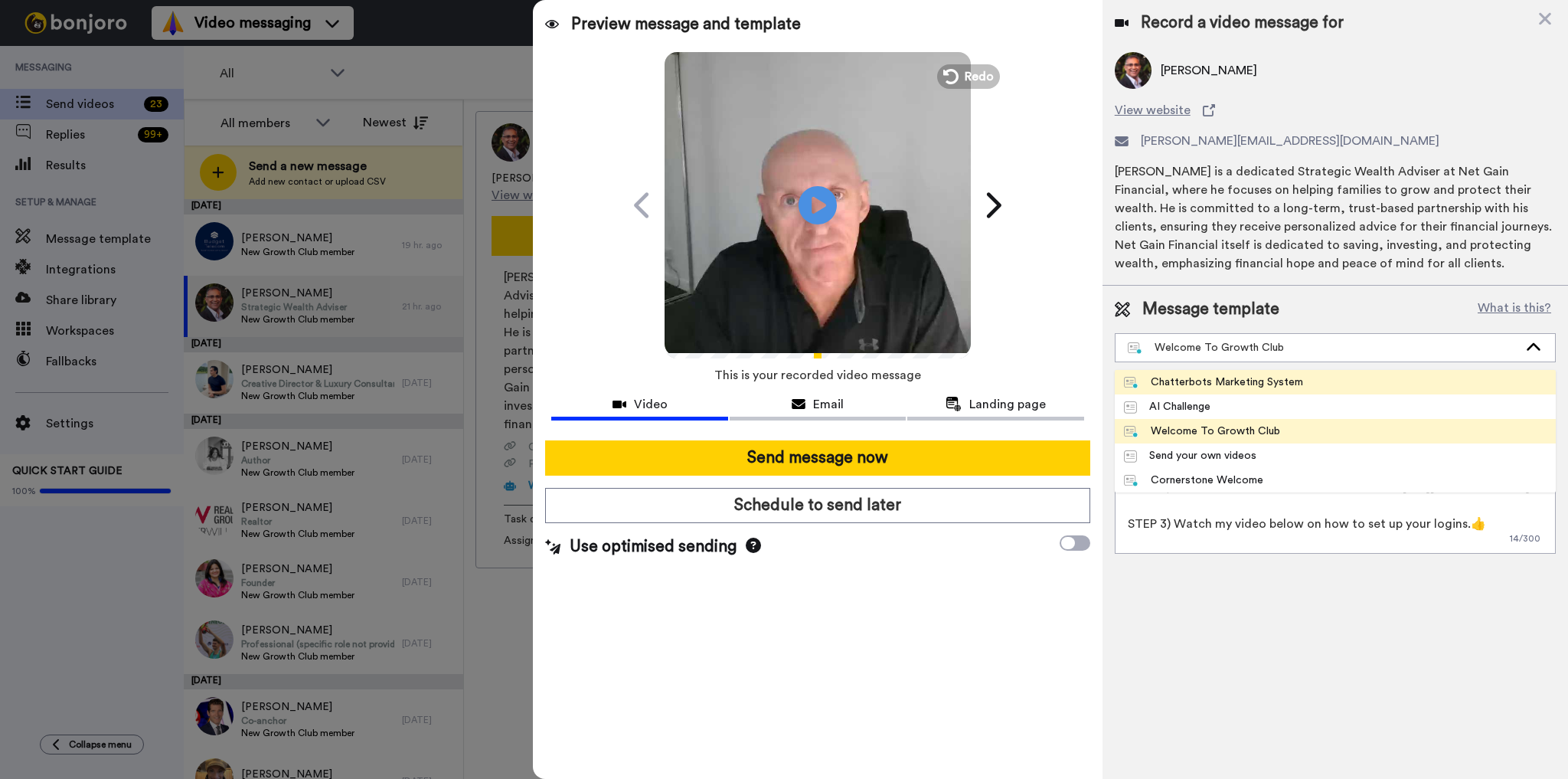
click at [1266, 380] on div "Chatterbots Marketing System" at bounding box center [1213, 382] width 179 height 15
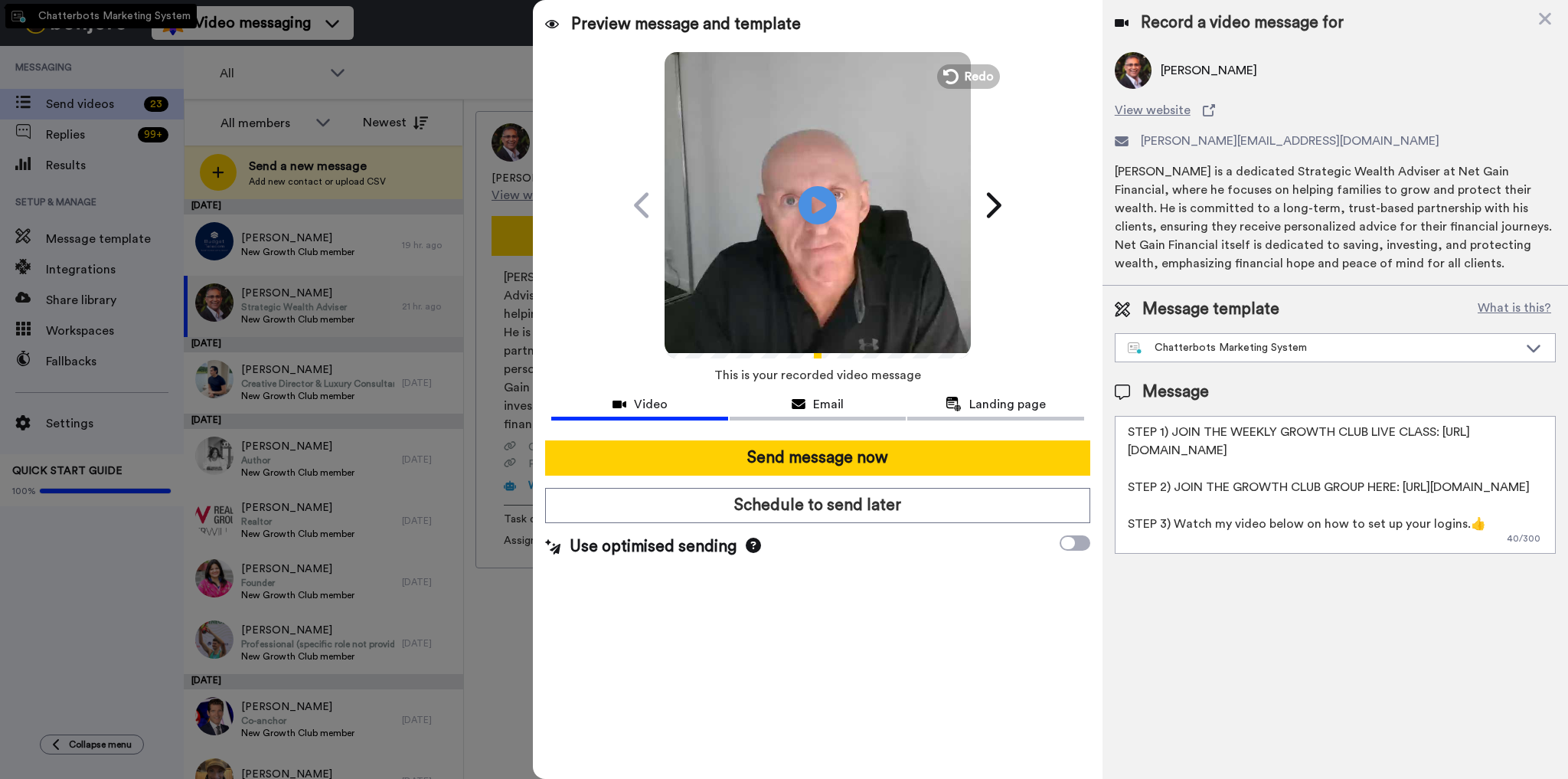
type textarea "Hey {first_name|there}, I recorded a quick video for you here, and a link to ge…"
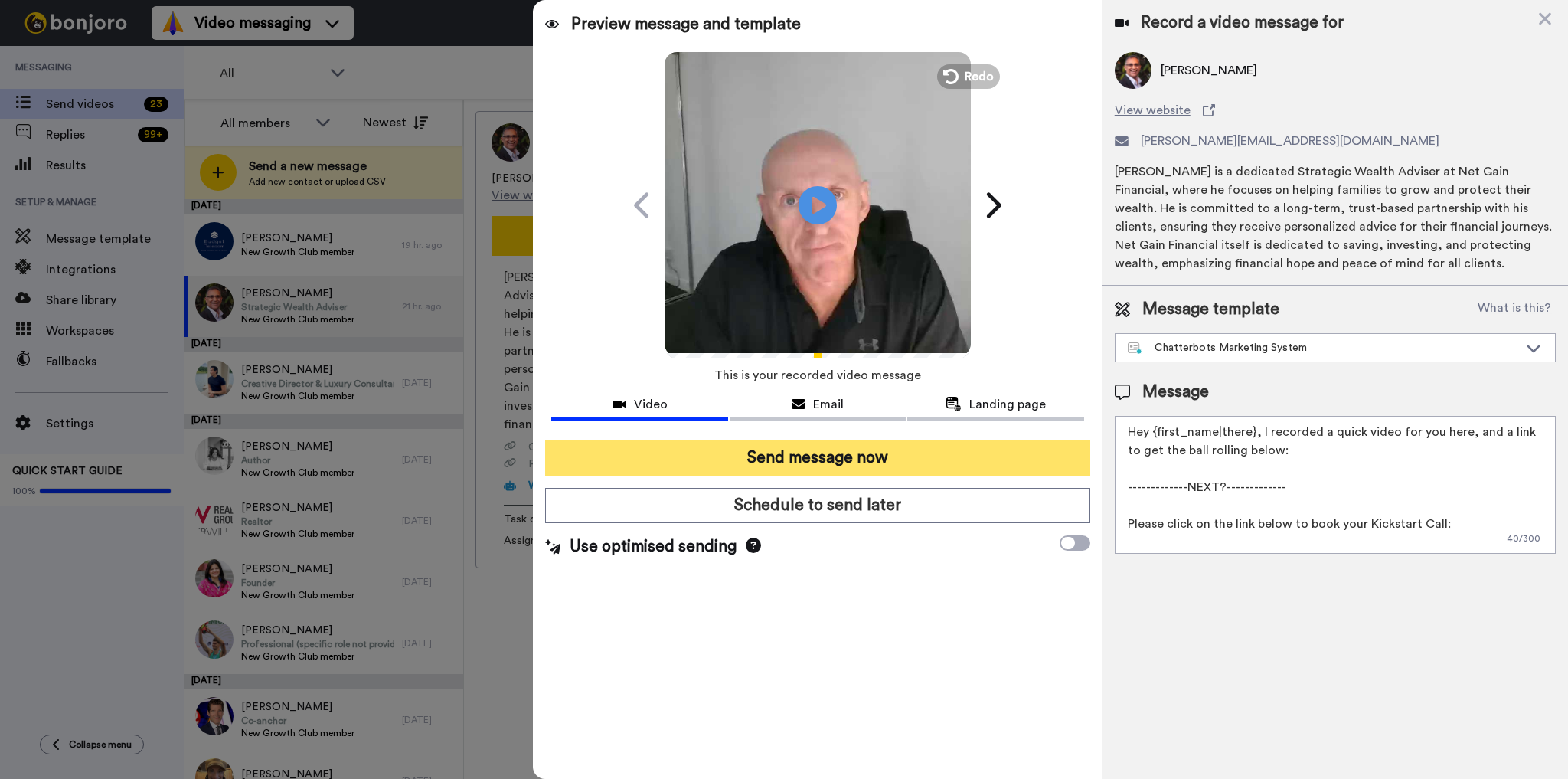
click at [842, 458] on button "Send message now" at bounding box center [817, 458] width 545 height 35
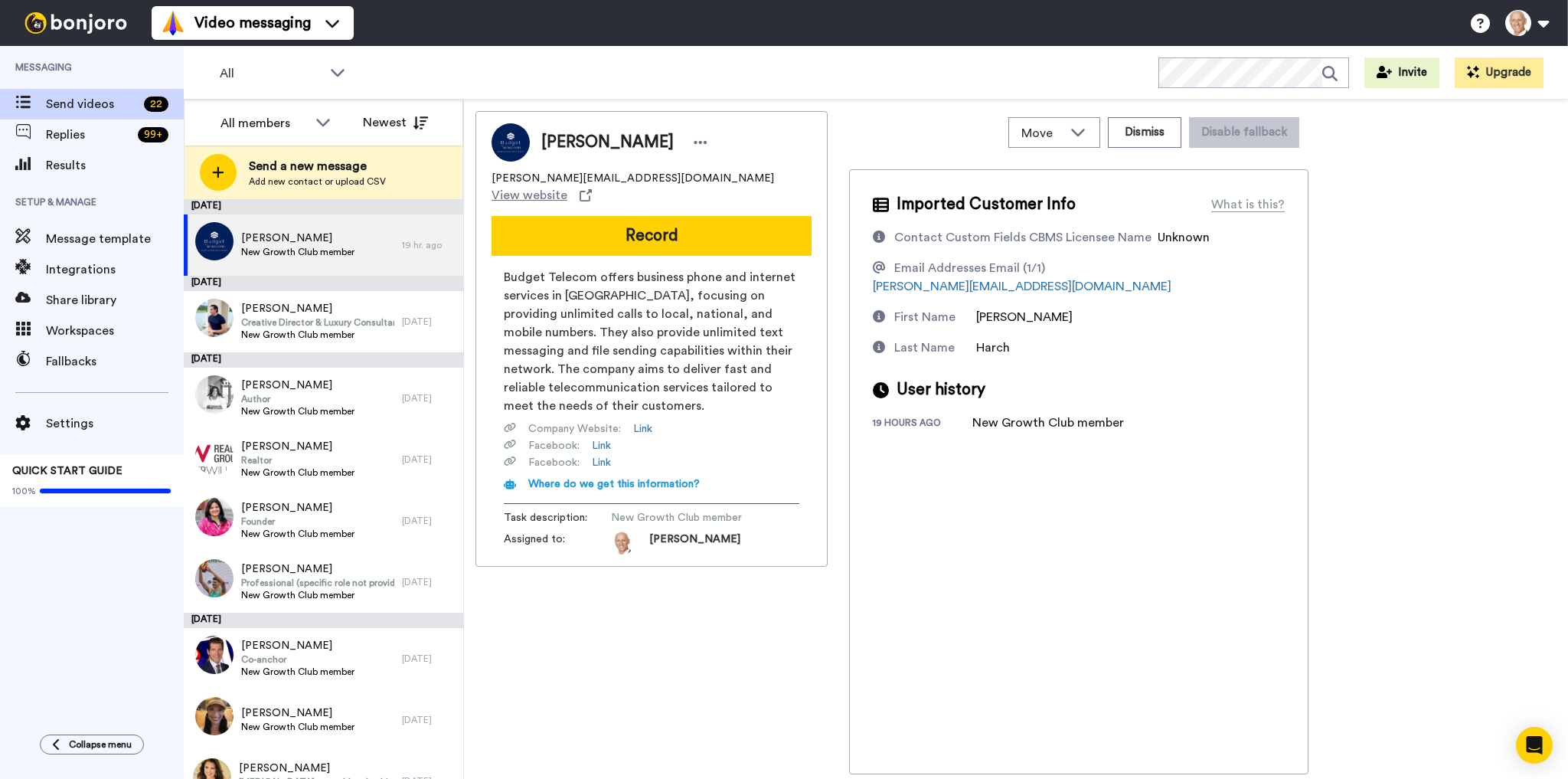
drag, startPoint x: 690, startPoint y: 218, endPoint x: 690, endPoint y: 236, distance: 18.0
click at [690, 236] on button "Record" at bounding box center [651, 236] width 320 height 40
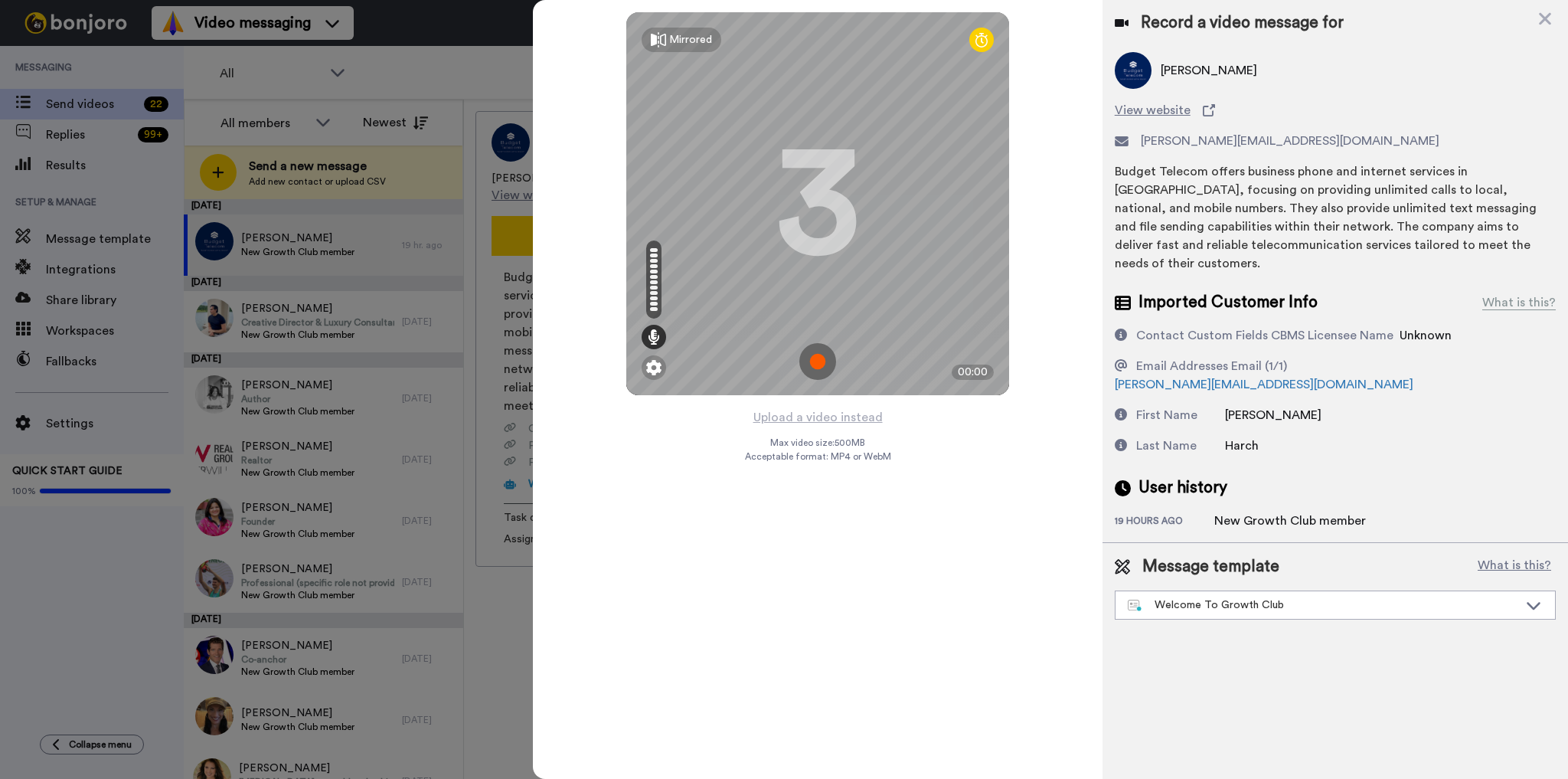
click at [808, 351] on img at bounding box center [818, 361] width 37 height 37
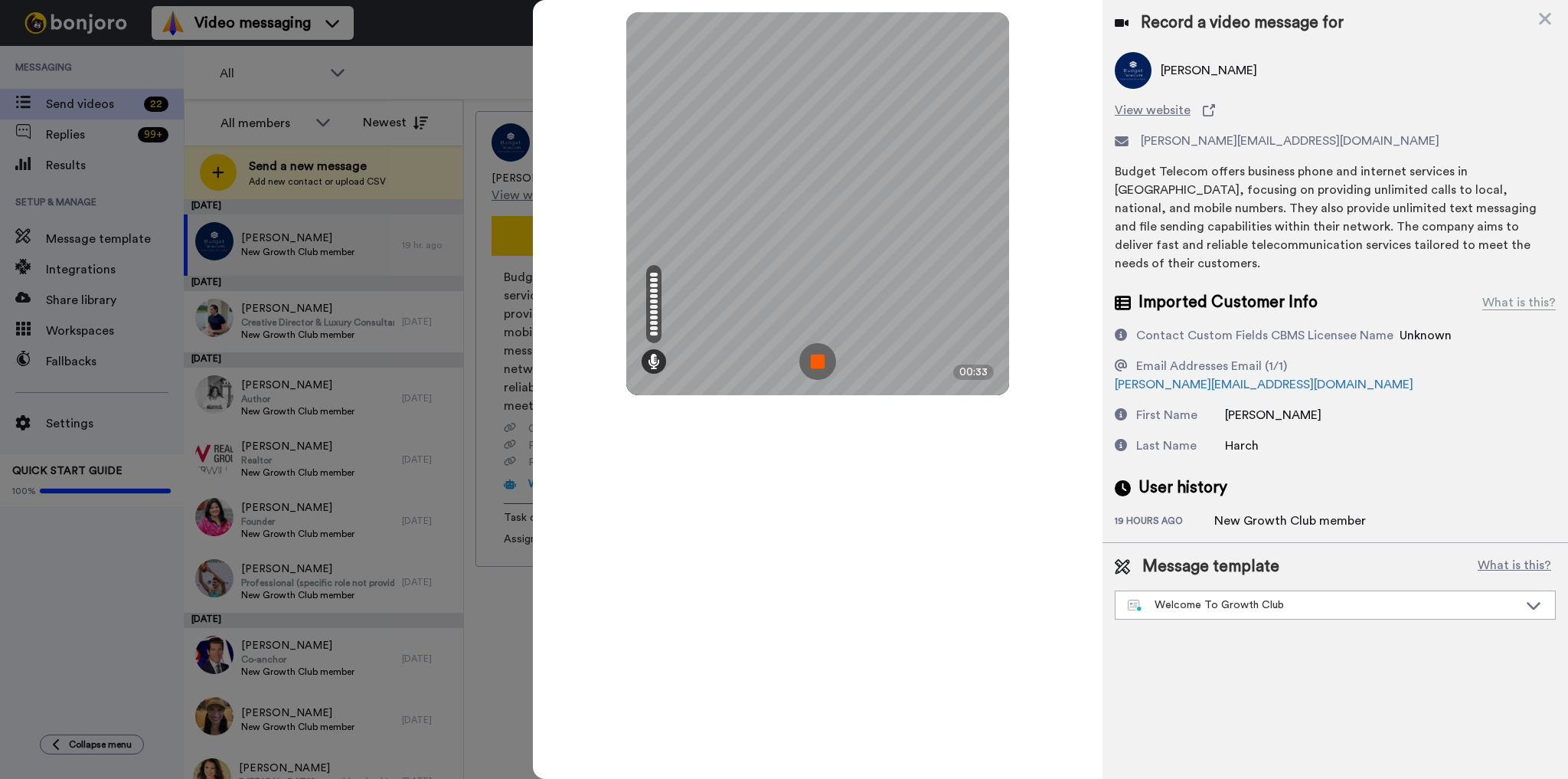
click at [808, 372] on img at bounding box center [818, 361] width 37 height 37
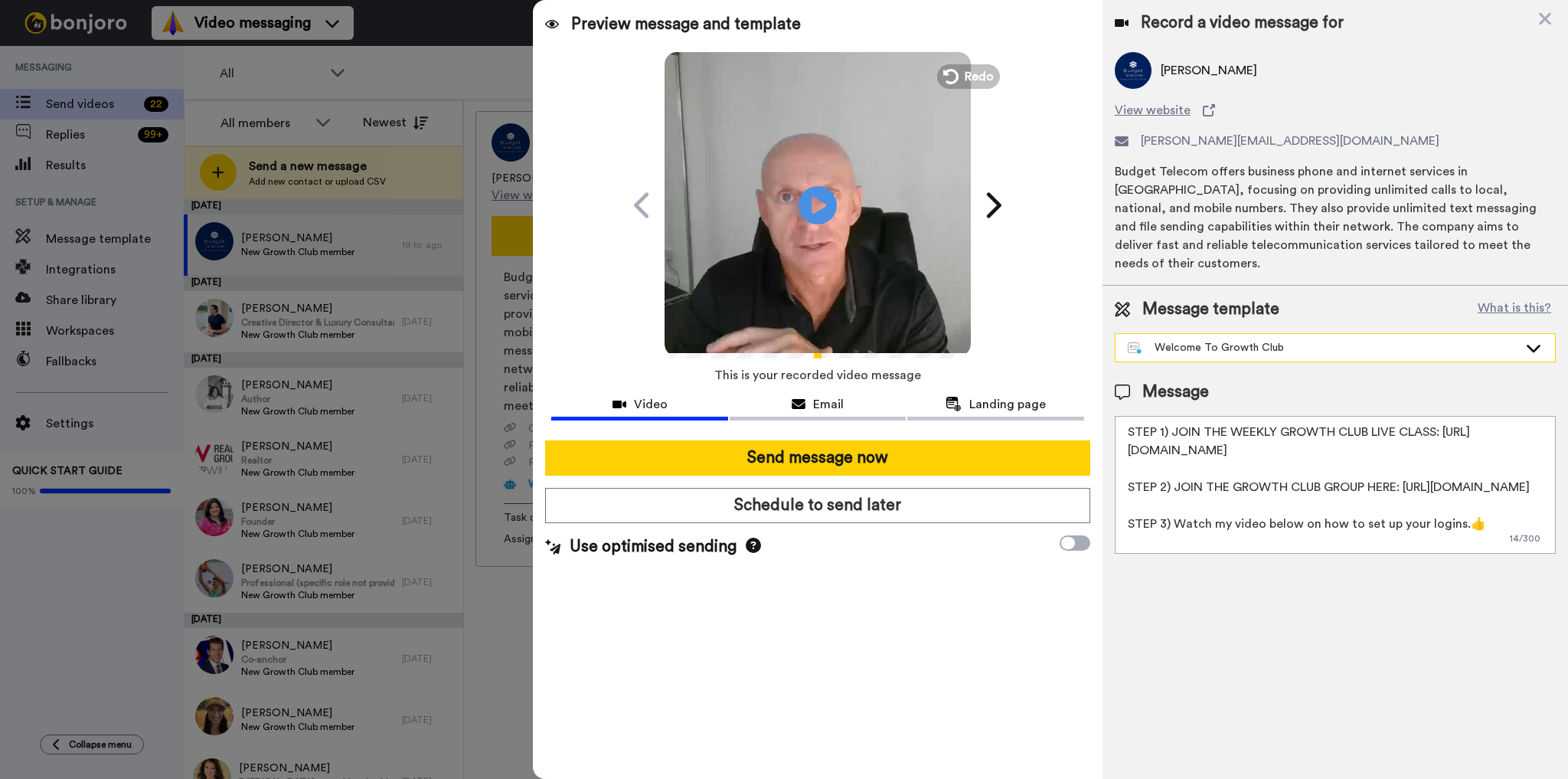
click at [1176, 341] on div "Welcome To Growth Club" at bounding box center [1323, 348] width 391 height 15
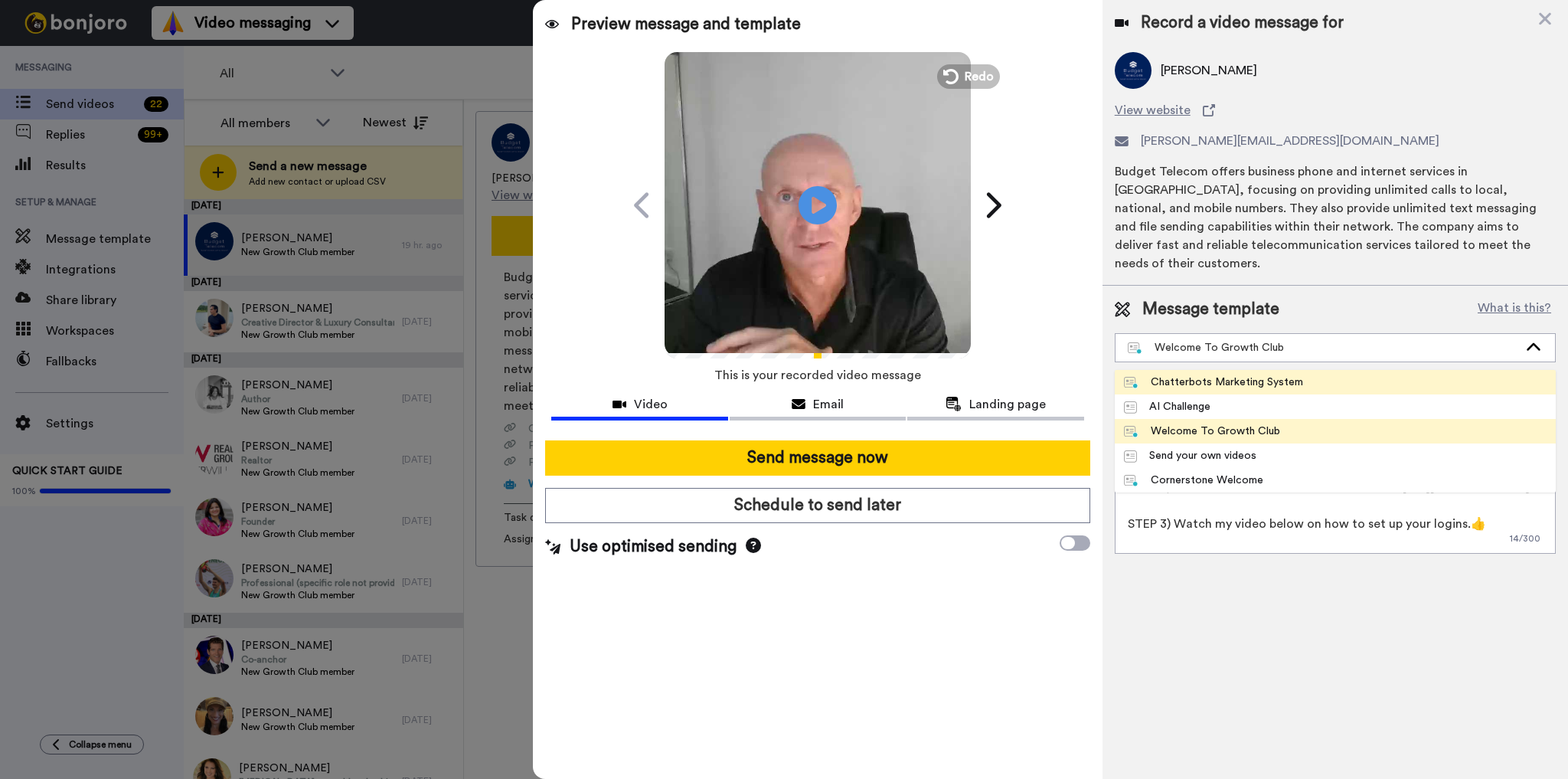
click at [1202, 375] on div "Chatterbots Marketing System" at bounding box center [1213, 382] width 179 height 15
type textarea "Hey {first_name|there}, I recorded a quick video for you here, and a link to ge…"
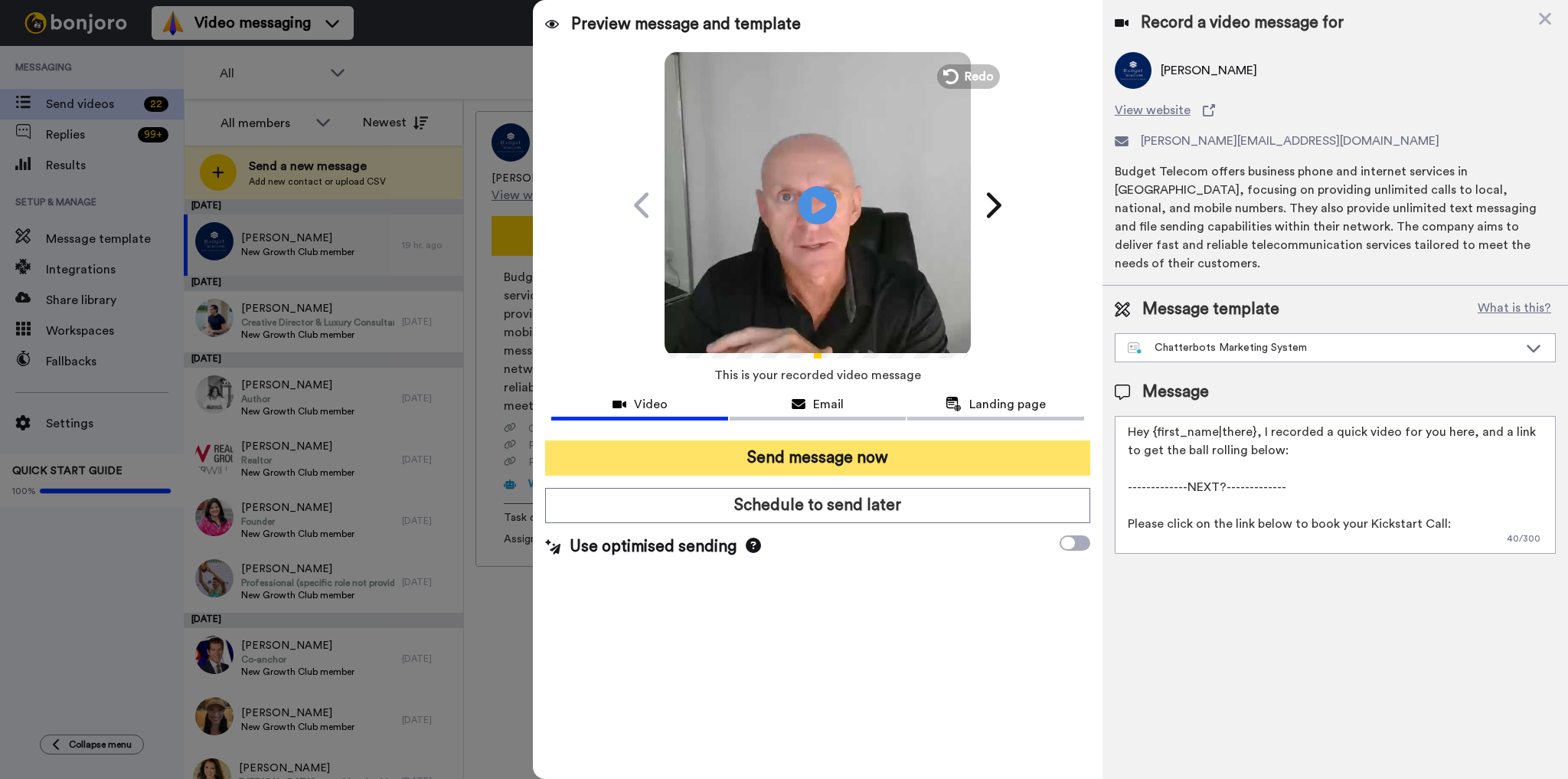
click at [835, 458] on button "Send message now" at bounding box center [817, 458] width 545 height 35
